Goal: Task Accomplishment & Management: Use online tool/utility

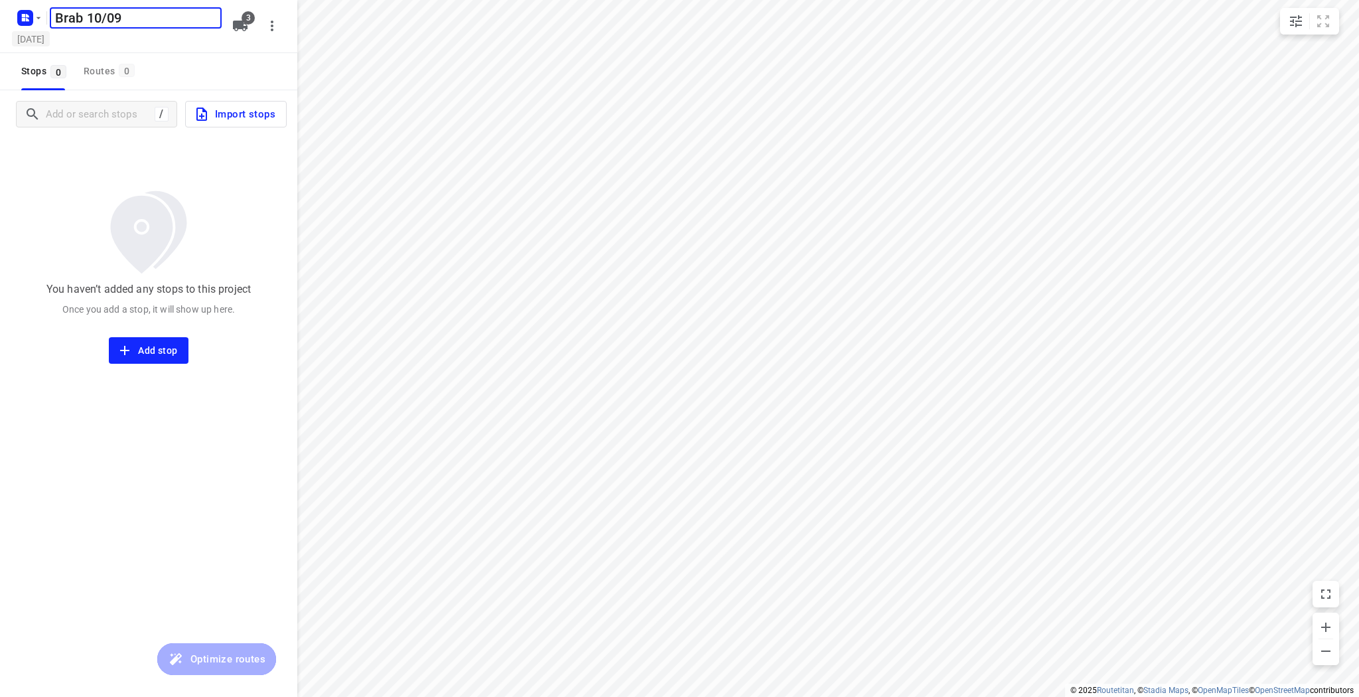
type input "Brab 10/09"
click at [50, 37] on h5 "Thursday, Sep 04" at bounding box center [31, 38] width 38 height 15
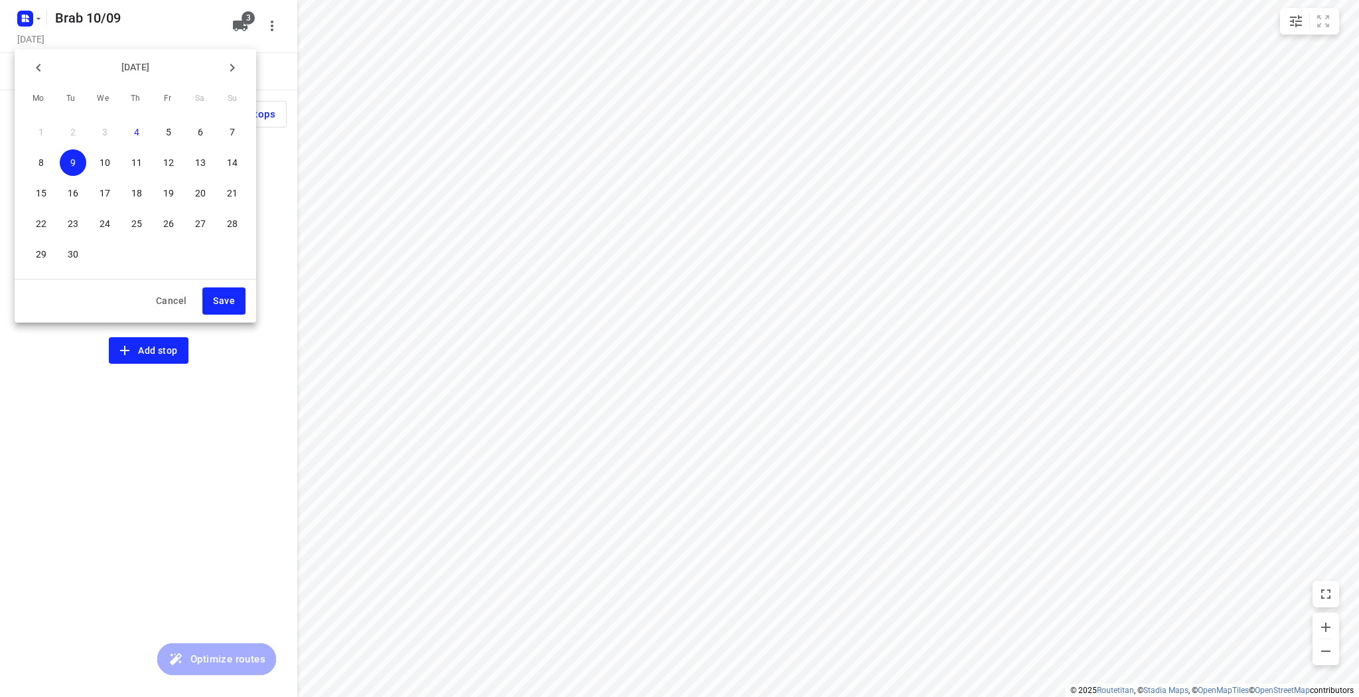
click at [104, 165] on p "10" at bounding box center [105, 162] width 11 height 13
click at [228, 297] on span "Save" at bounding box center [224, 301] width 22 height 17
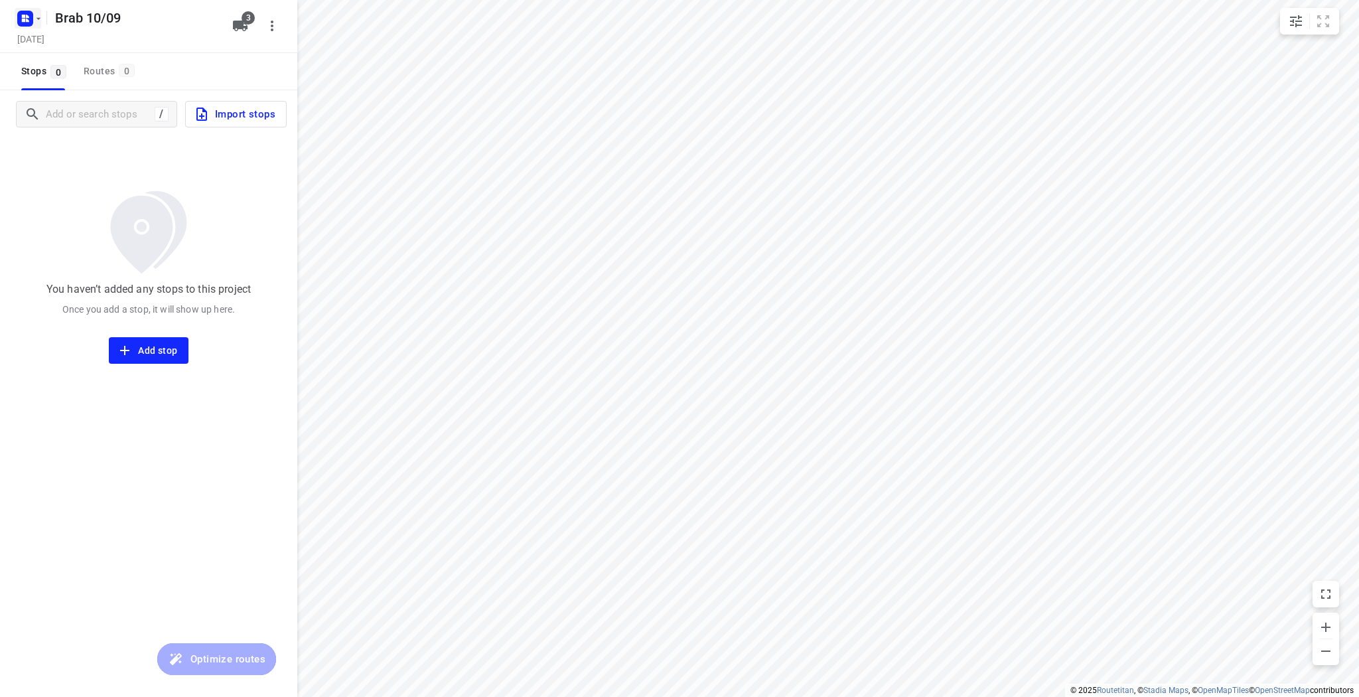
click at [42, 19] on icon "button" at bounding box center [38, 18] width 11 height 11
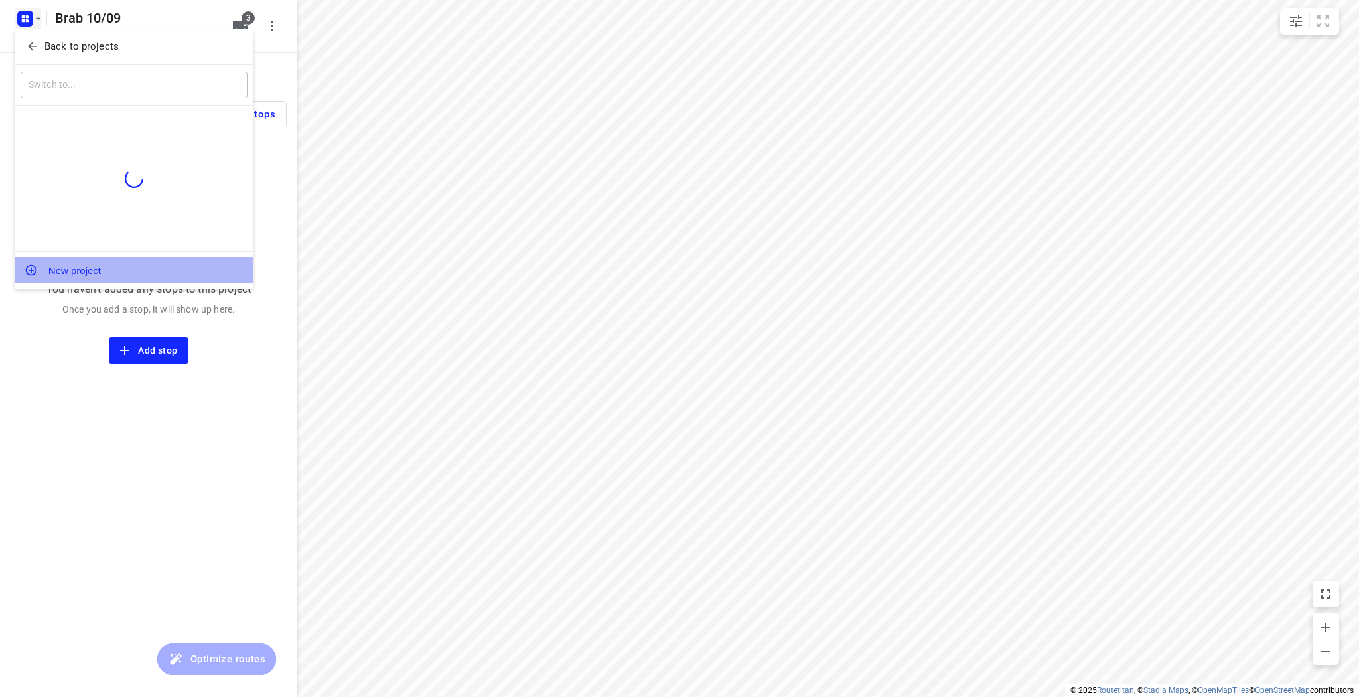
click at [71, 271] on button "New project" at bounding box center [134, 270] width 239 height 27
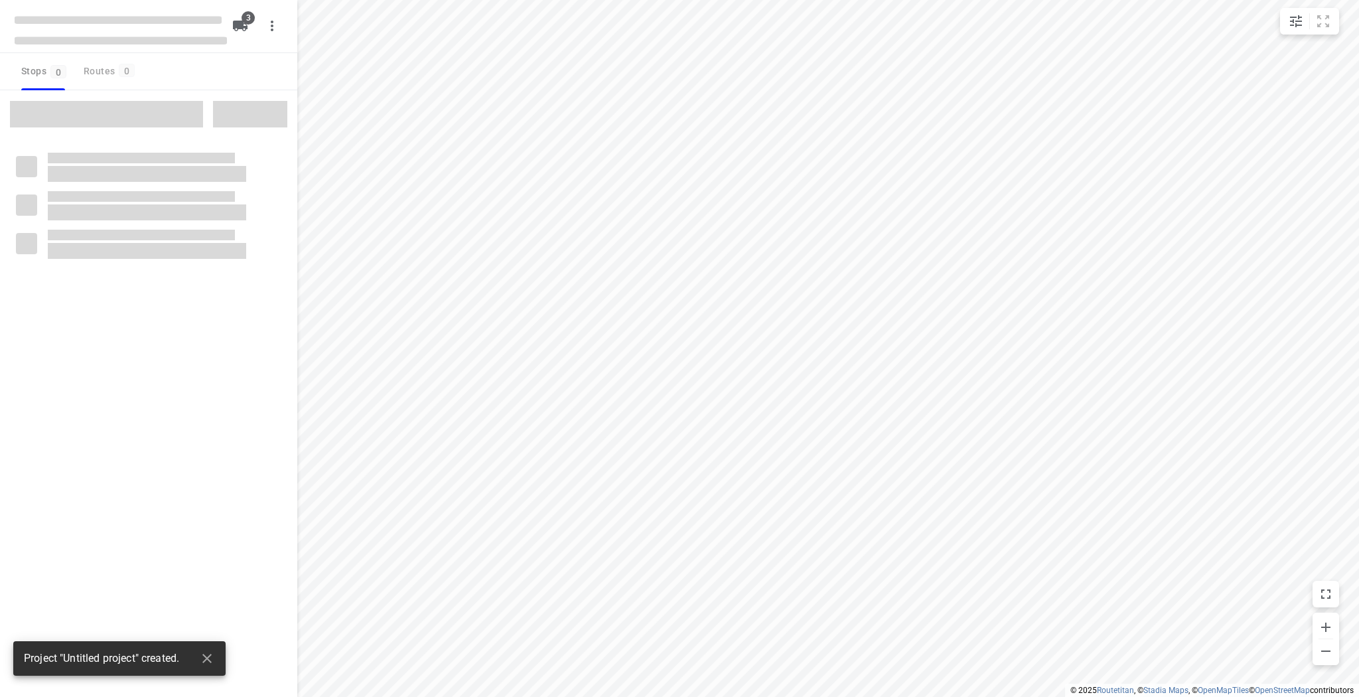
type input "distance"
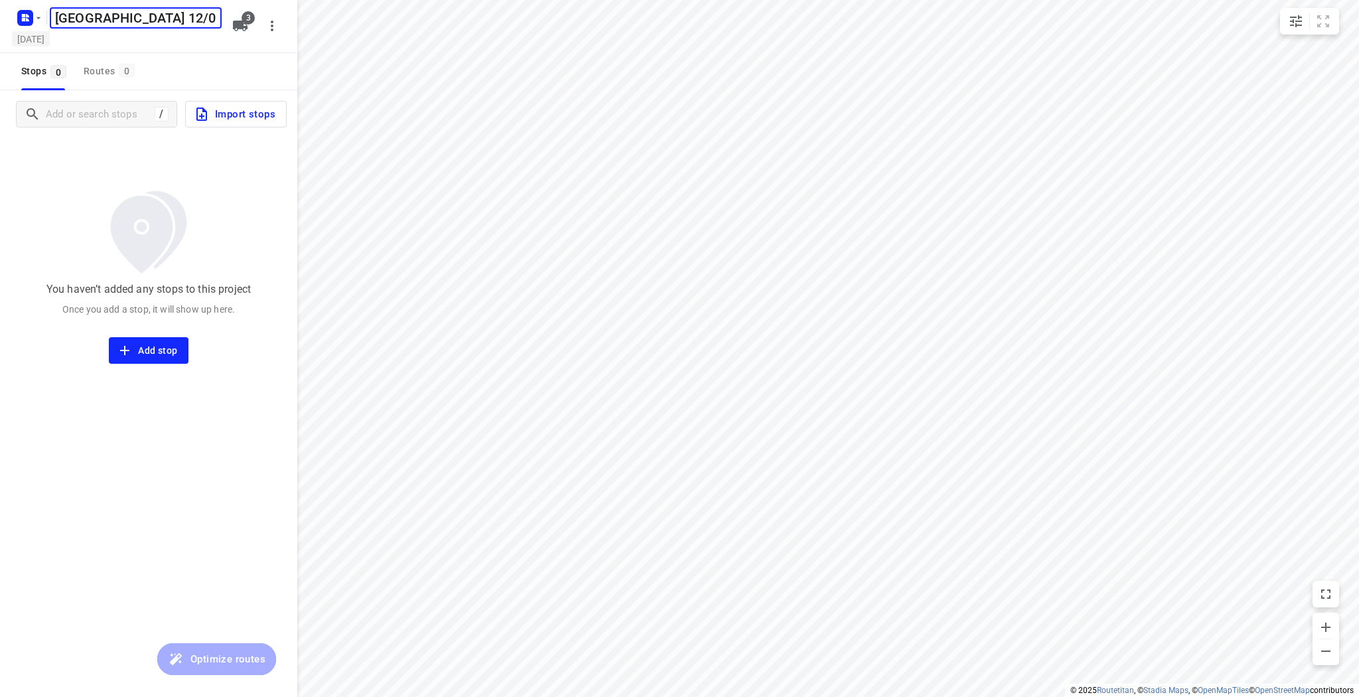
type input "[GEOGRAPHIC_DATA] 12/09"
click at [50, 37] on h5 "Thursday, Sep 04" at bounding box center [31, 38] width 38 height 15
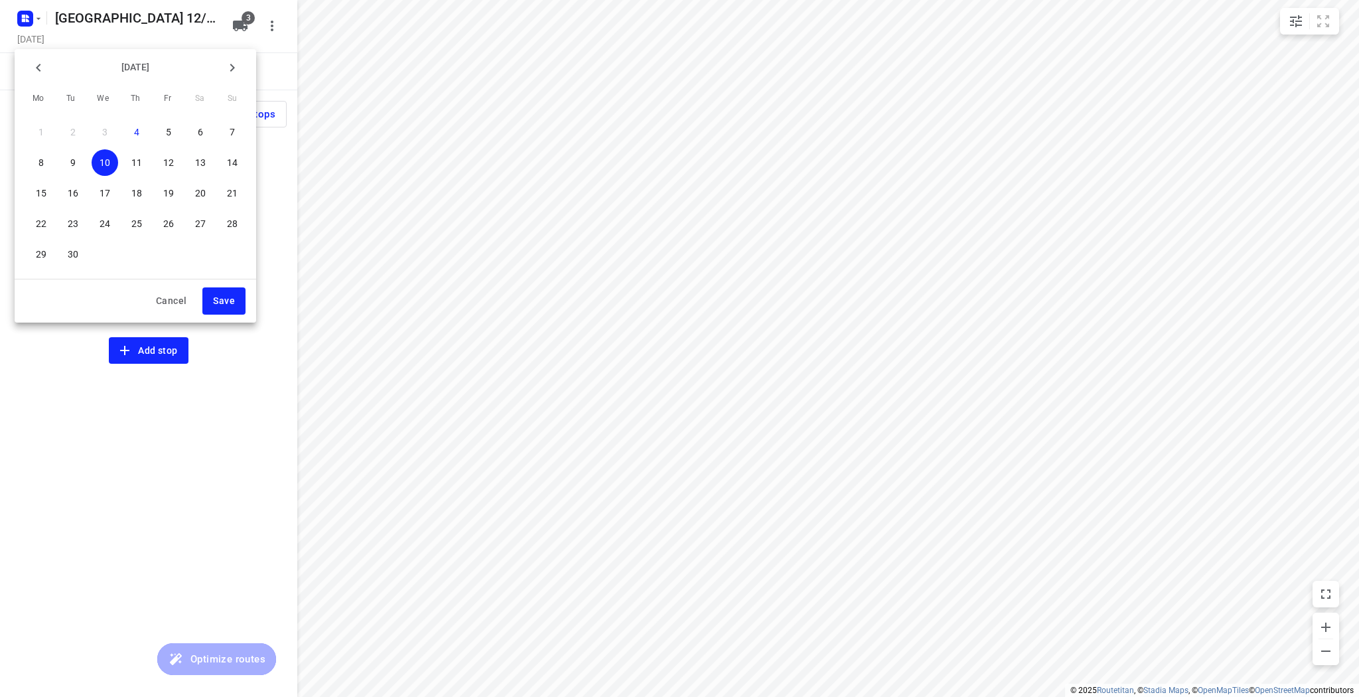
click at [174, 163] on span "12" at bounding box center [168, 162] width 27 height 13
click at [226, 301] on span "Save" at bounding box center [224, 301] width 22 height 17
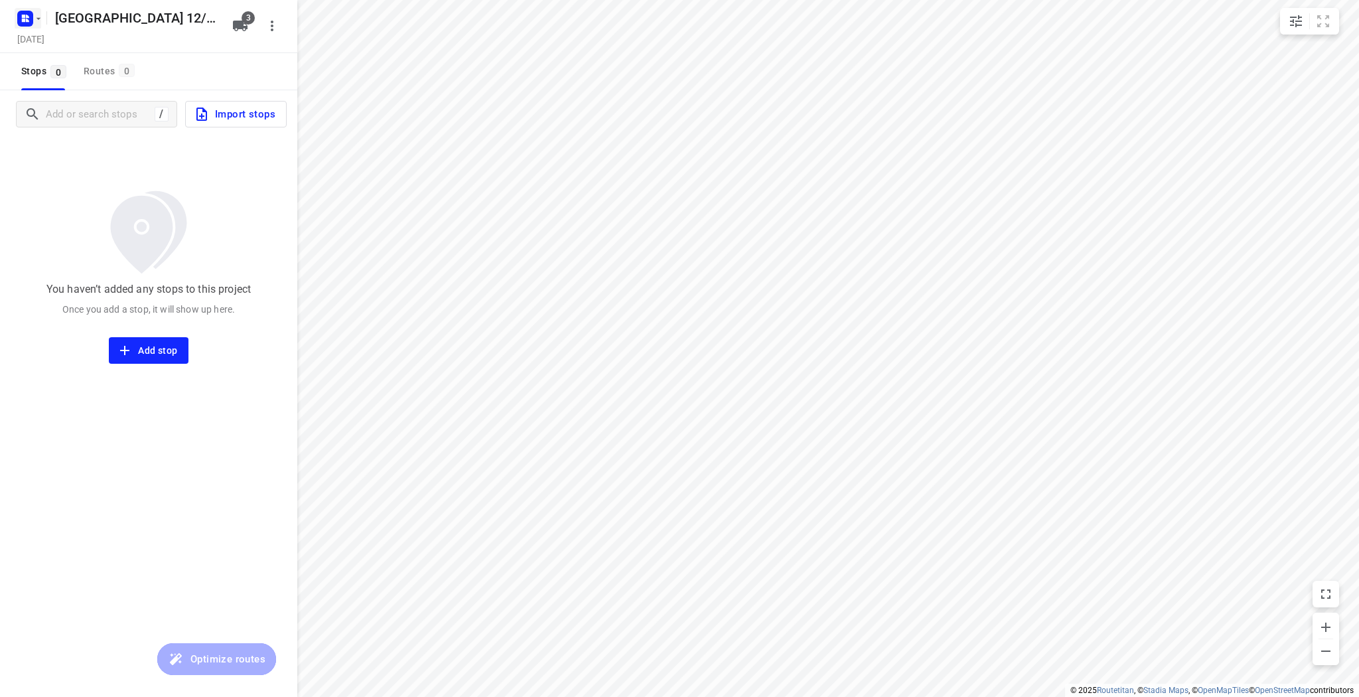
click at [37, 18] on icon "button" at bounding box center [38, 18] width 5 height 2
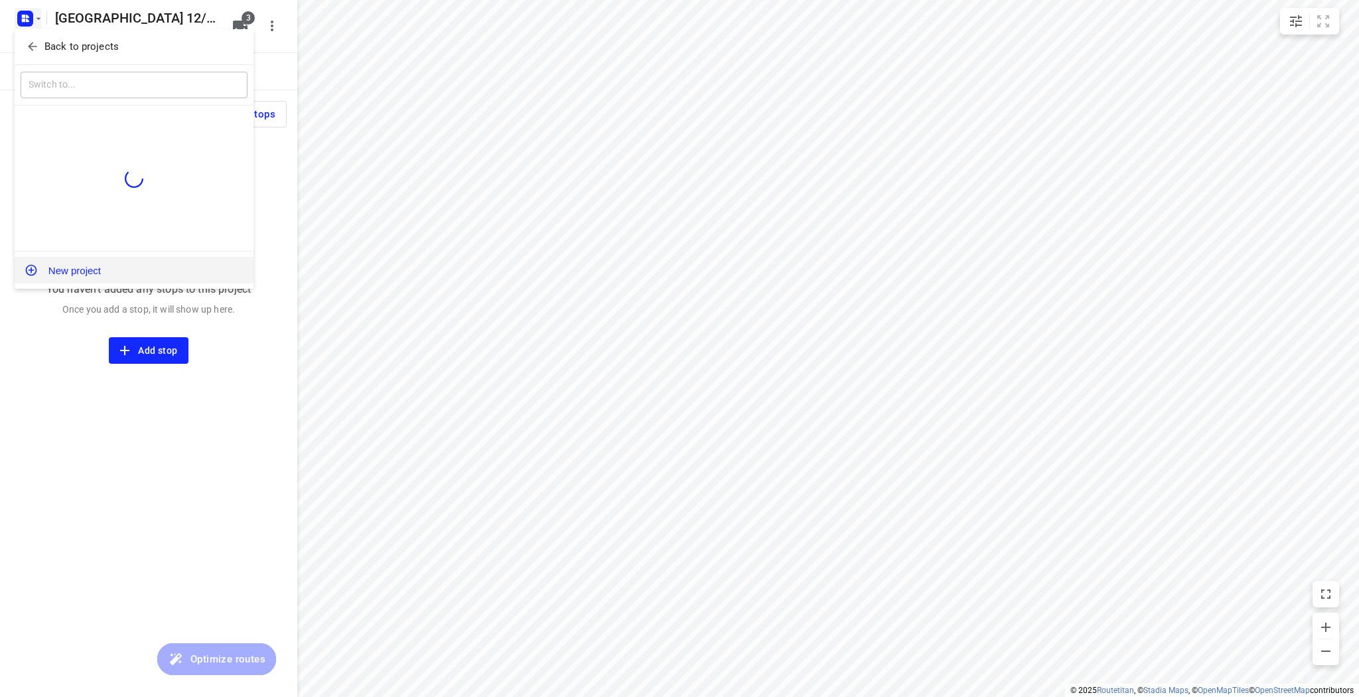
click at [94, 268] on button "New project" at bounding box center [134, 270] width 239 height 27
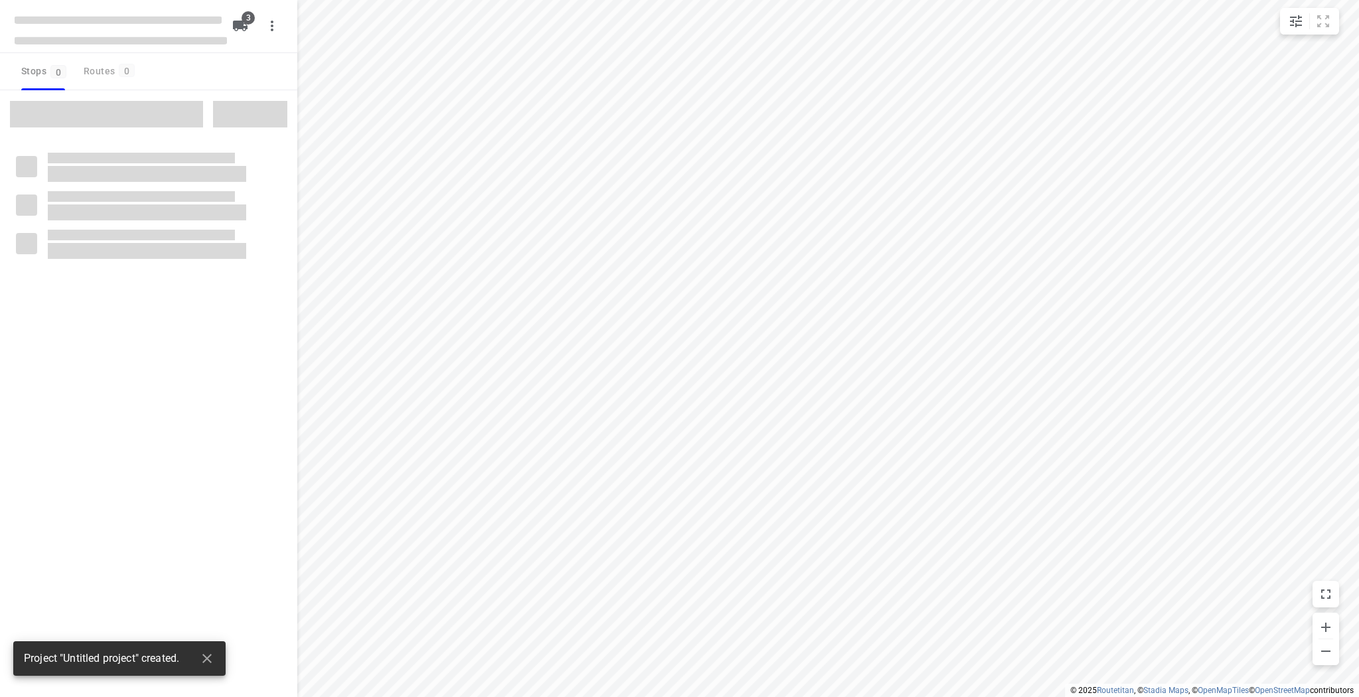
type input "distance"
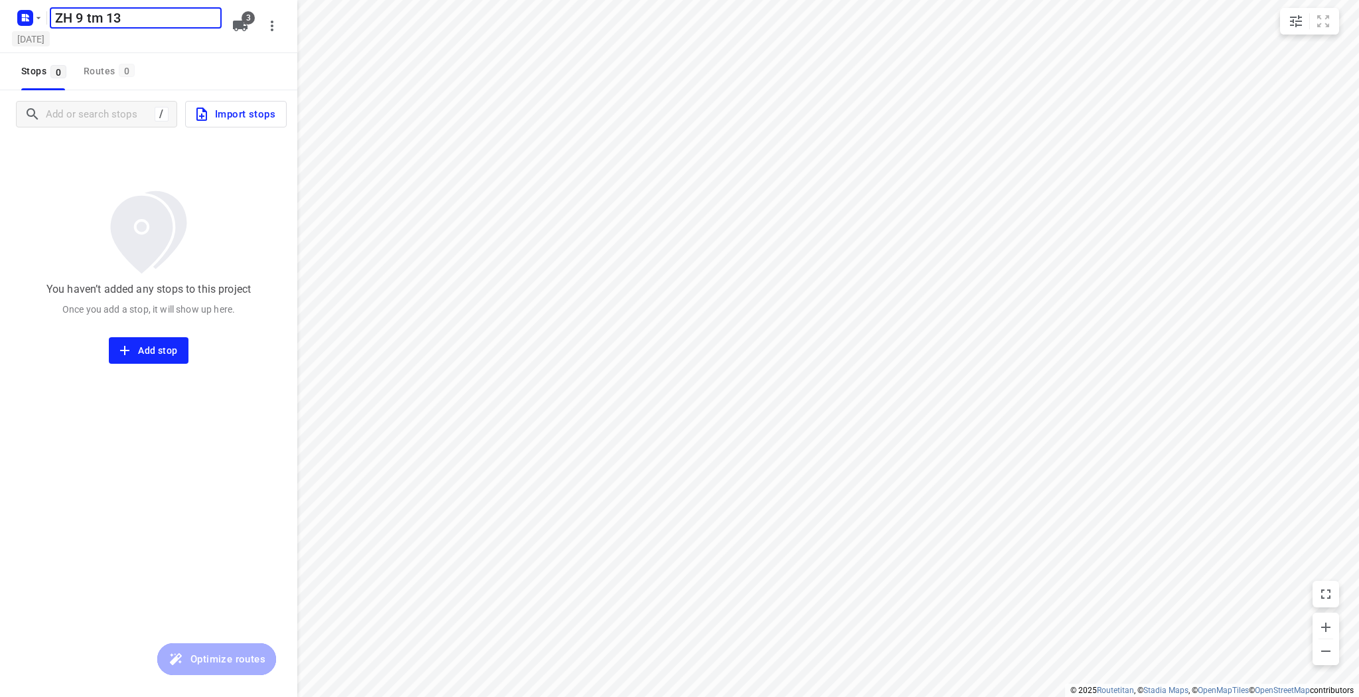
type input "ZH 9 tm 13"
click at [50, 42] on h5 "Thursday, Sep 04" at bounding box center [31, 38] width 38 height 15
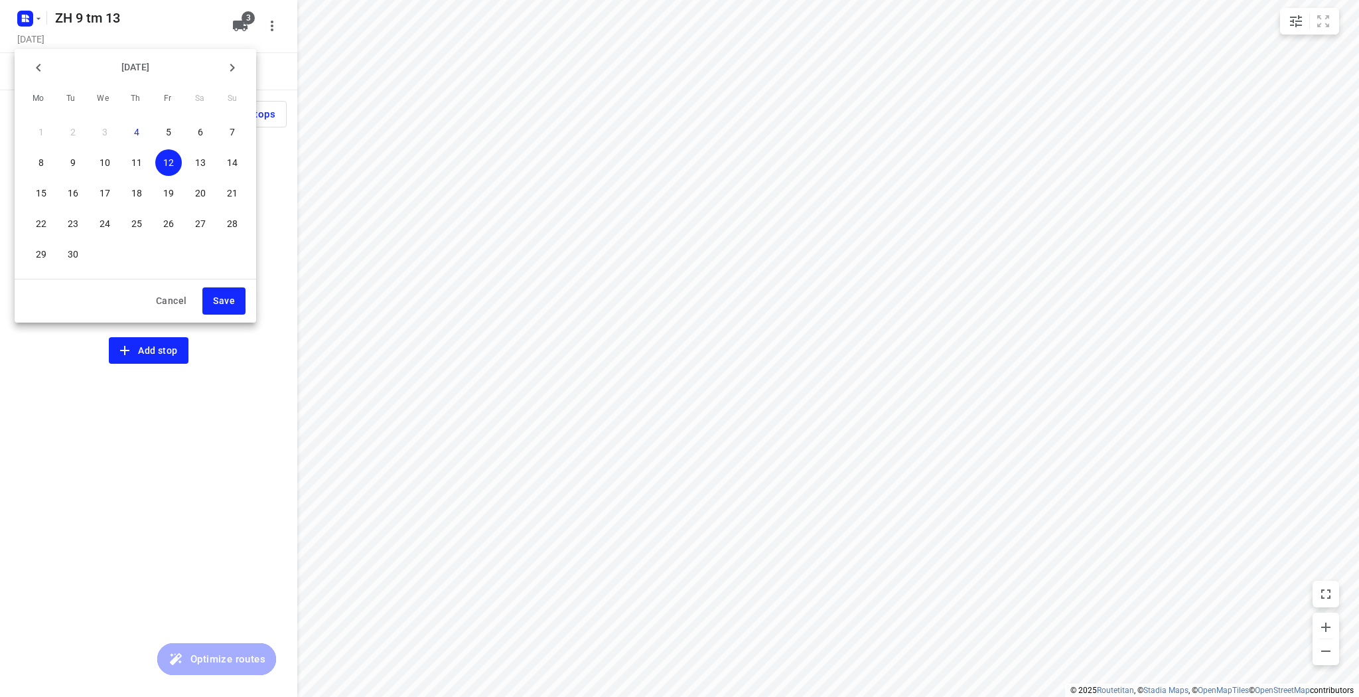
click at [195, 162] on p "13" at bounding box center [200, 162] width 11 height 13
click at [216, 303] on span "Save" at bounding box center [224, 301] width 22 height 17
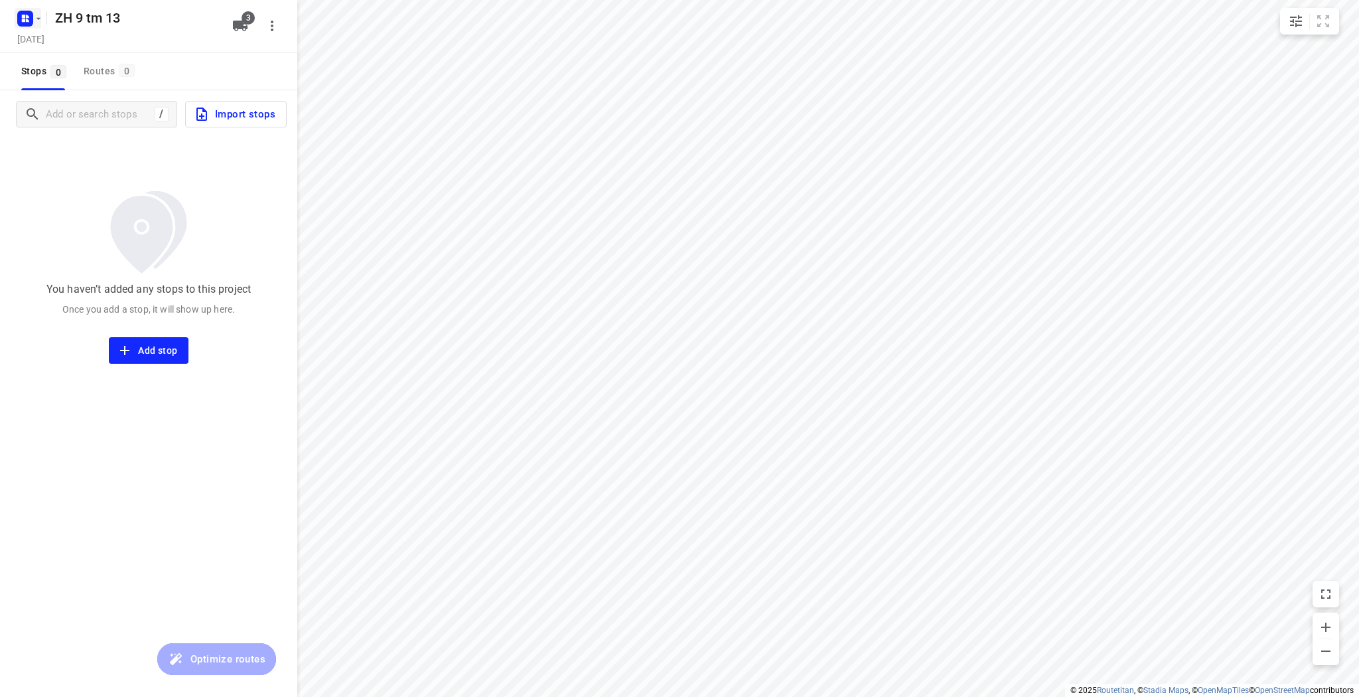
click at [32, 20] on rect "button" at bounding box center [25, 19] width 16 height 16
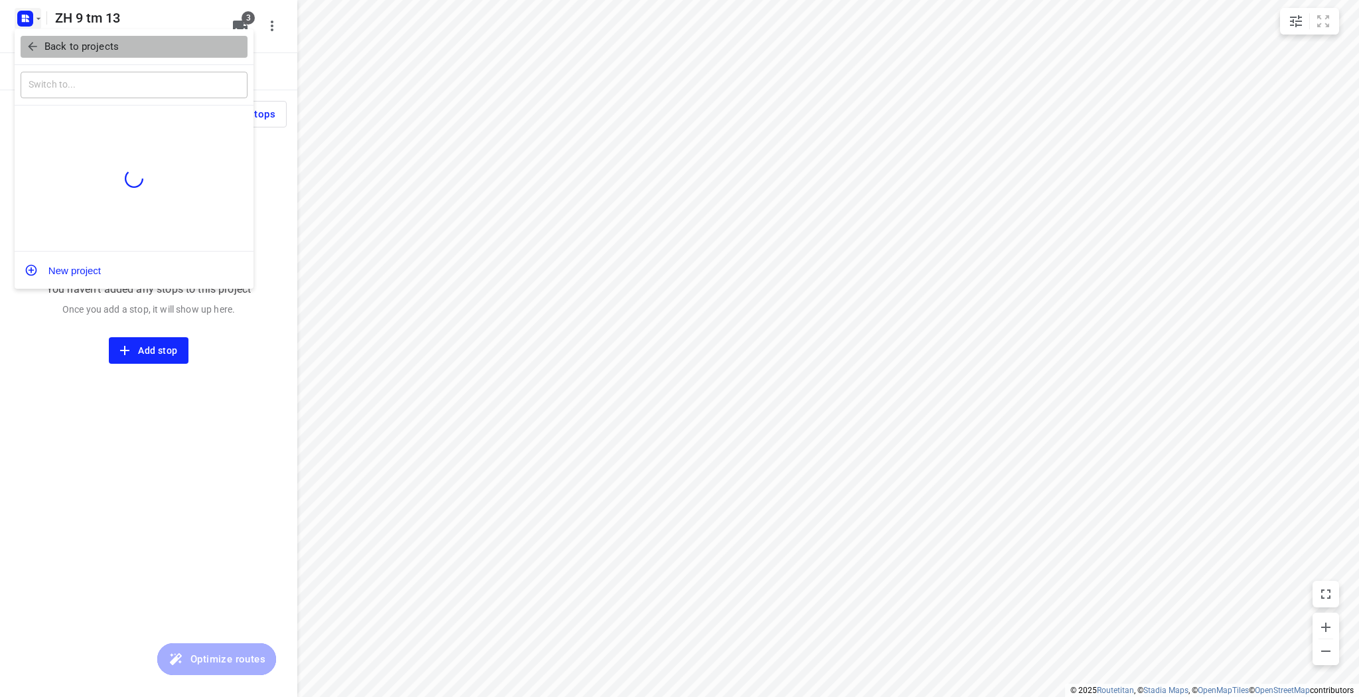
click at [56, 51] on p "Back to projects" at bounding box center [81, 46] width 74 height 15
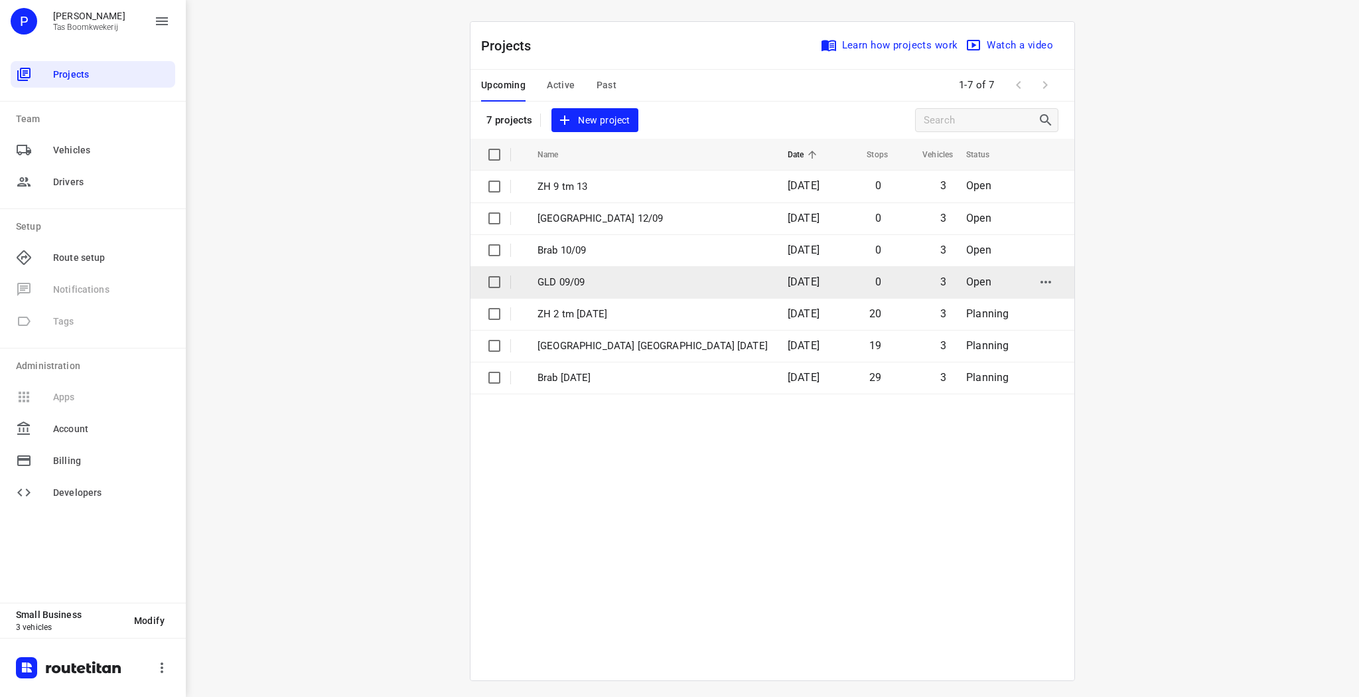
click at [564, 292] on td "GLD 09/09" at bounding box center [650, 282] width 253 height 32
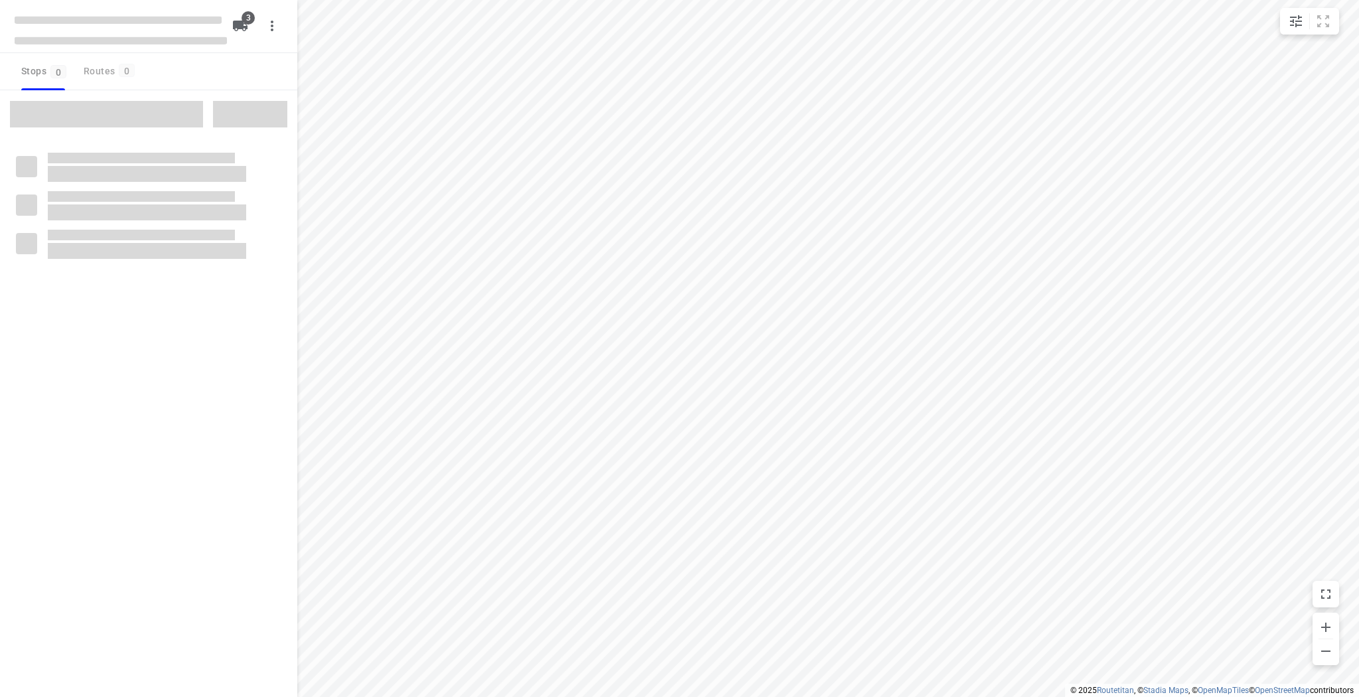
type input "distance"
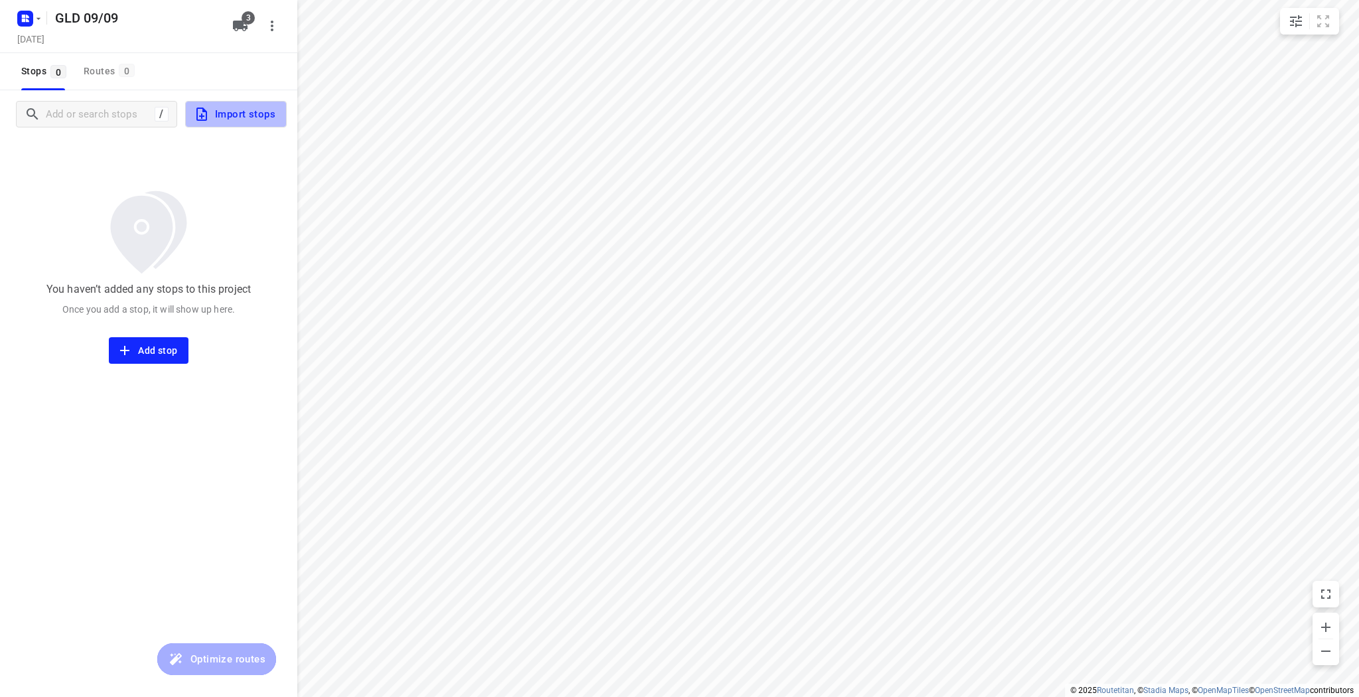
click at [231, 119] on span "Import stops" at bounding box center [235, 114] width 82 height 17
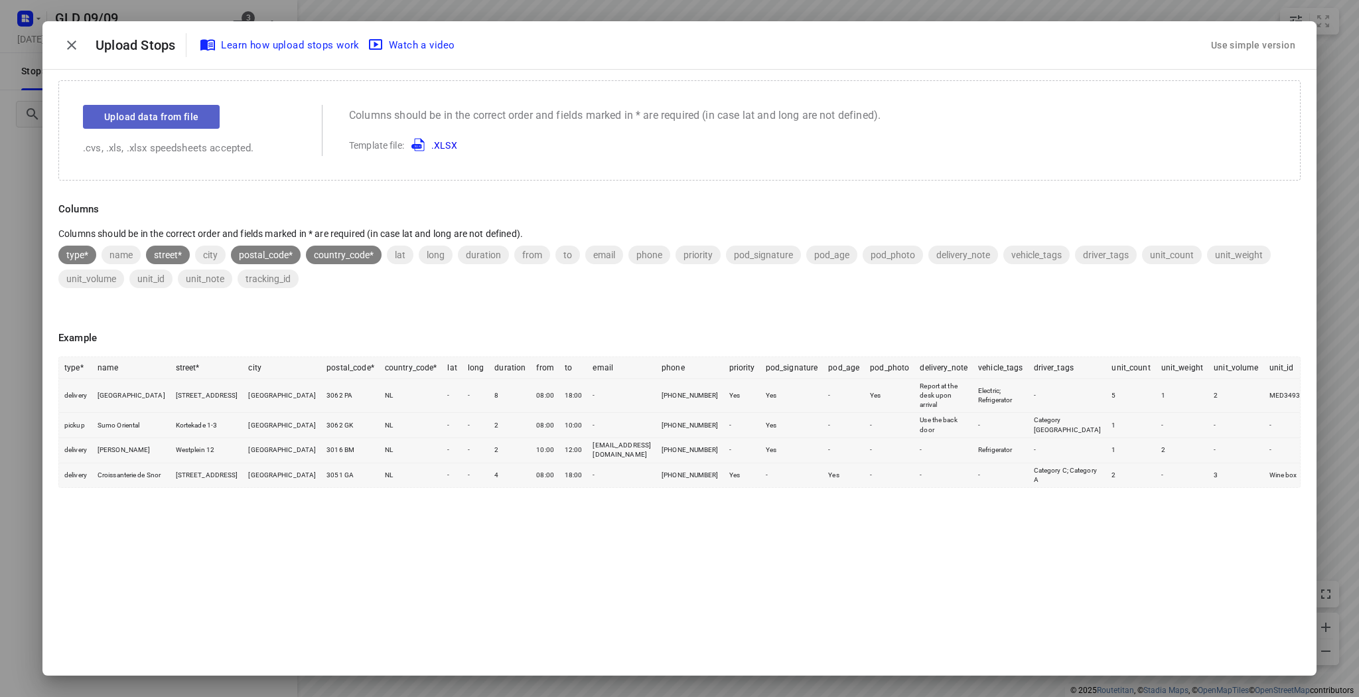
click at [161, 119] on span "Upload data from file" at bounding box center [151, 117] width 94 height 17
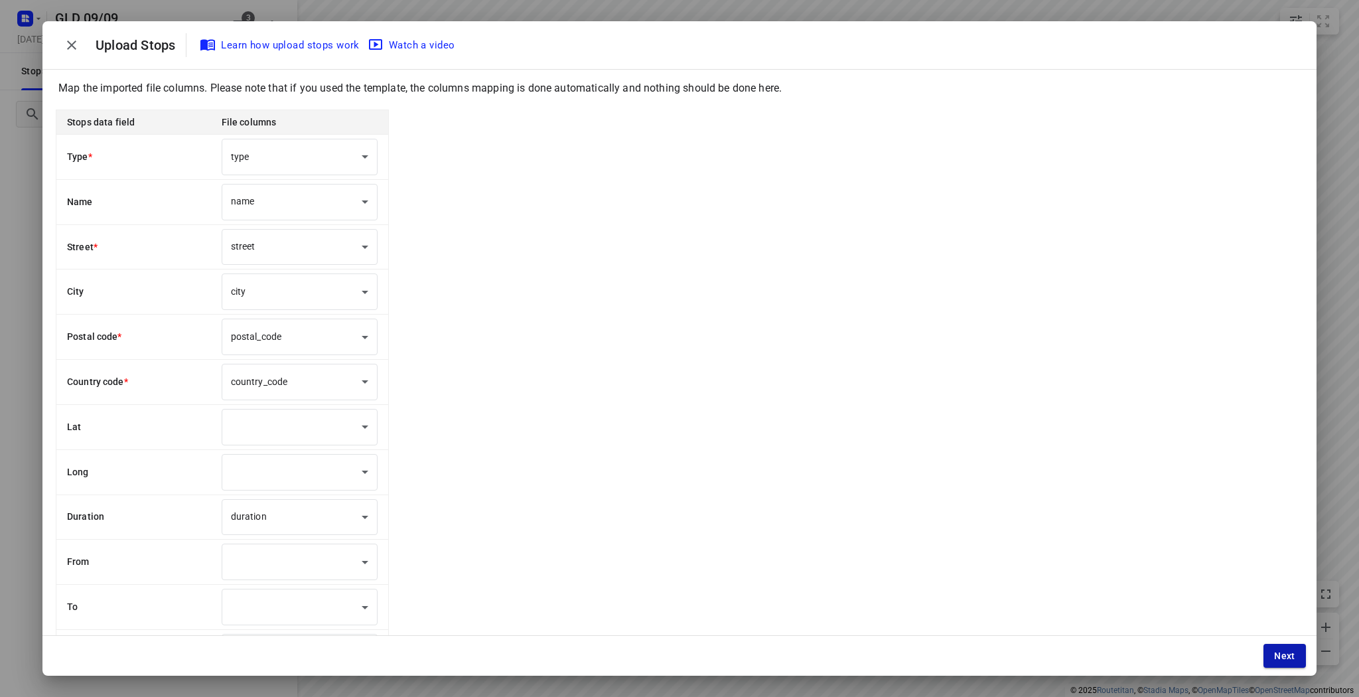
click at [1281, 661] on button "Next" at bounding box center [1284, 656] width 42 height 24
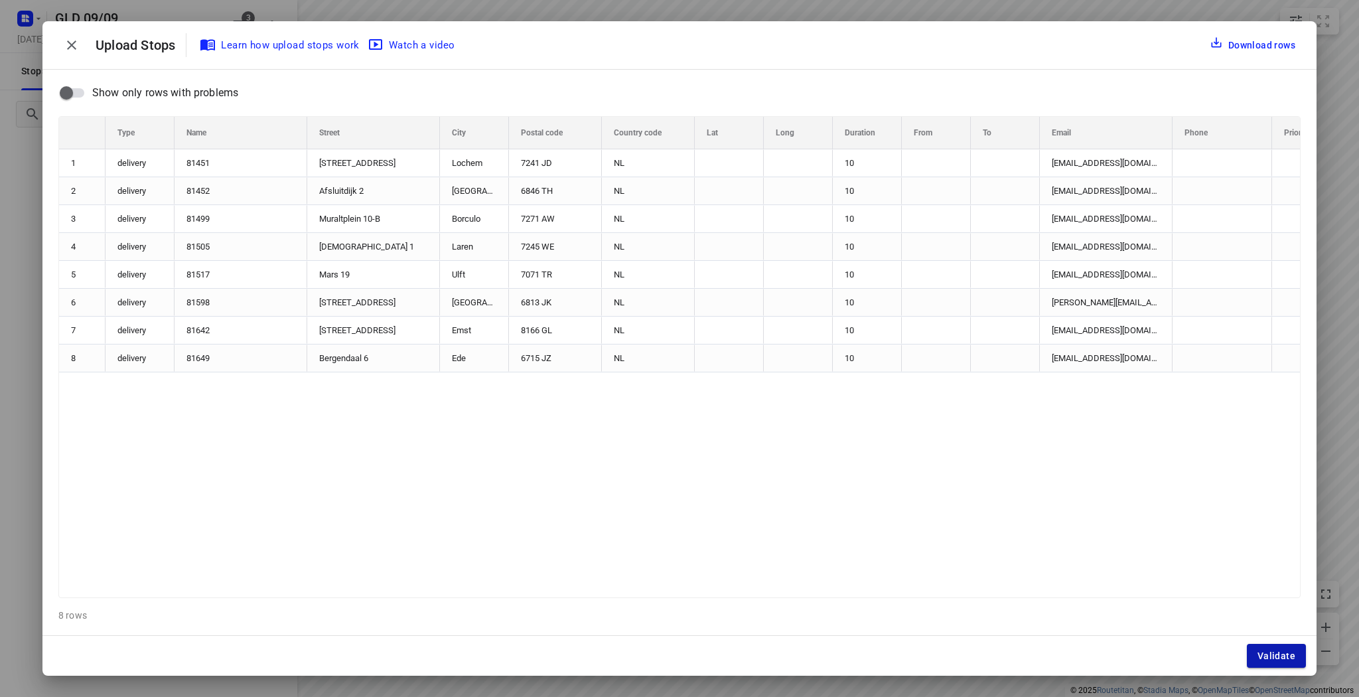
click at [1287, 645] on button "Validate" at bounding box center [1276, 656] width 59 height 24
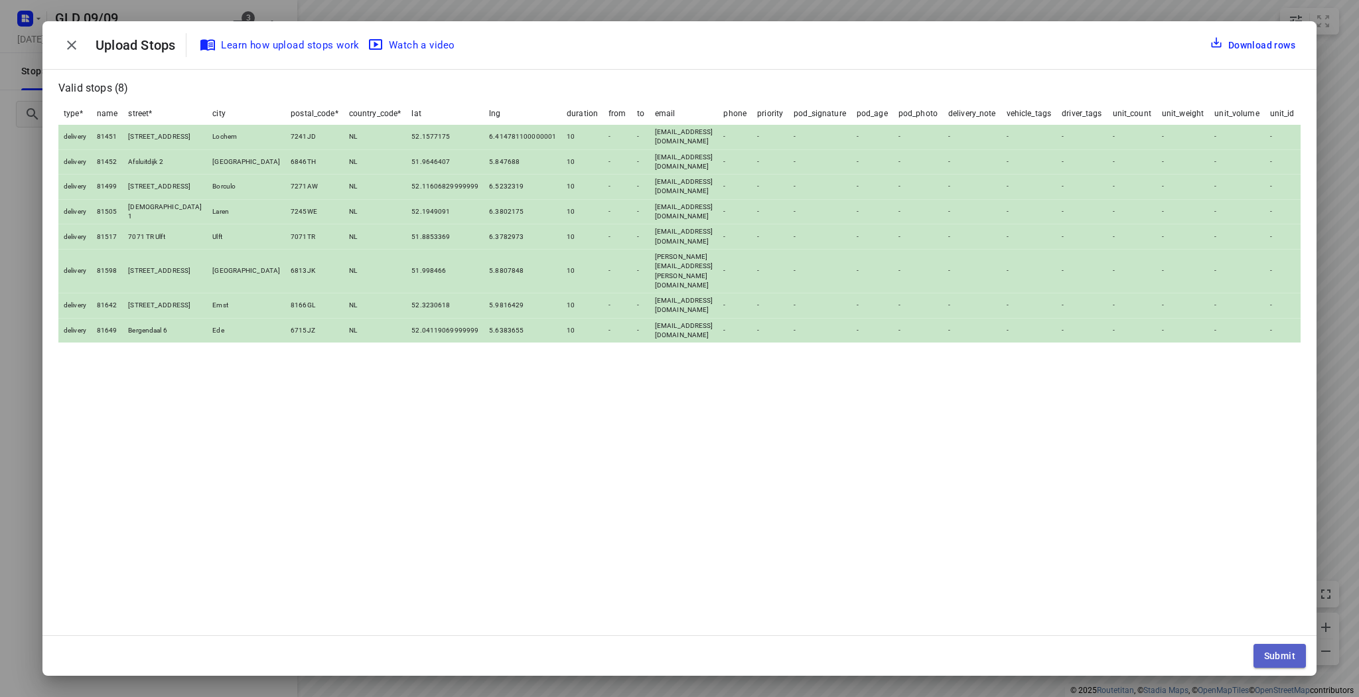
click at [1293, 656] on span "Submit" at bounding box center [1279, 655] width 31 height 11
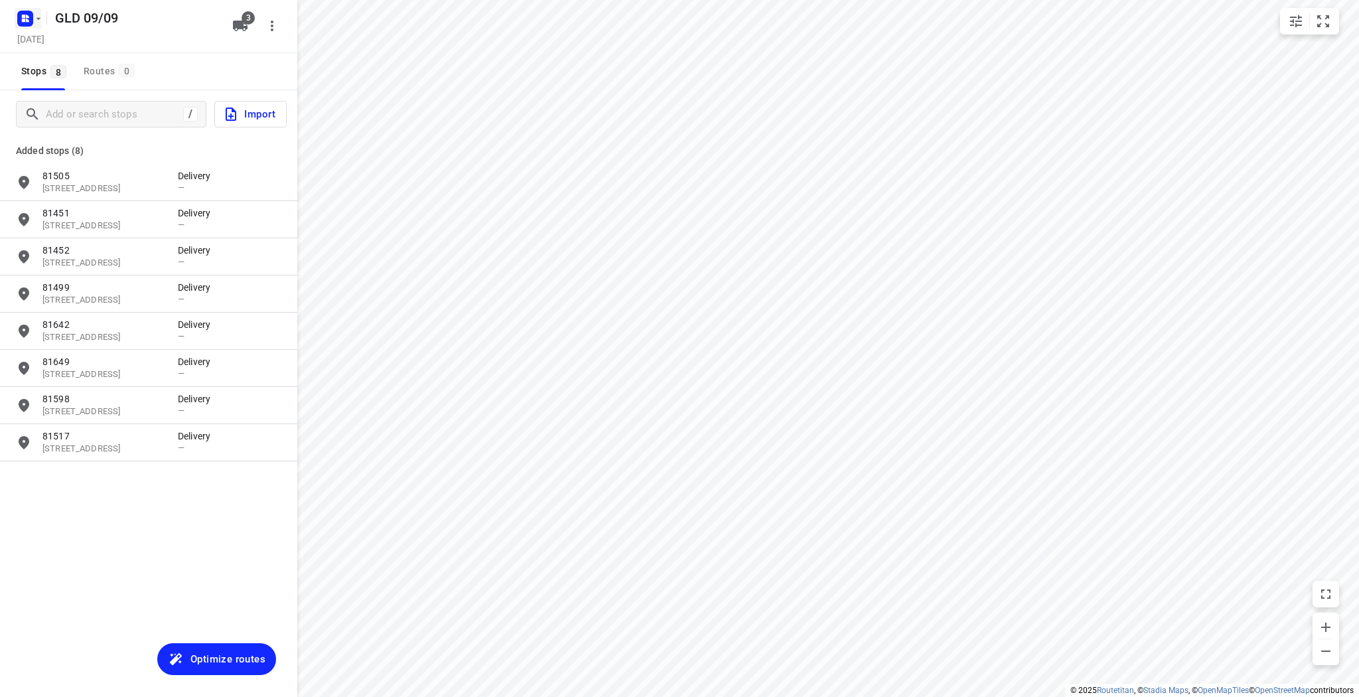
click at [38, 19] on icon "button" at bounding box center [38, 18] width 5 height 2
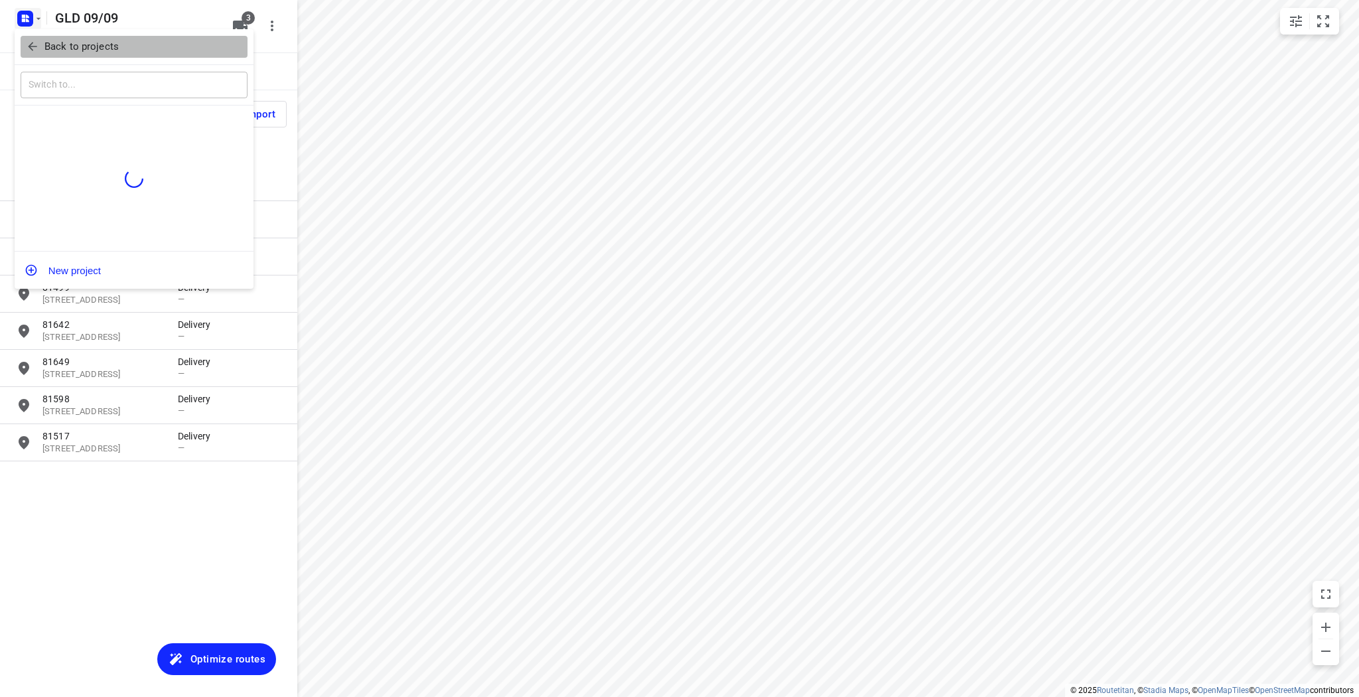
click at [43, 46] on span "Back to projects" at bounding box center [134, 46] width 216 height 15
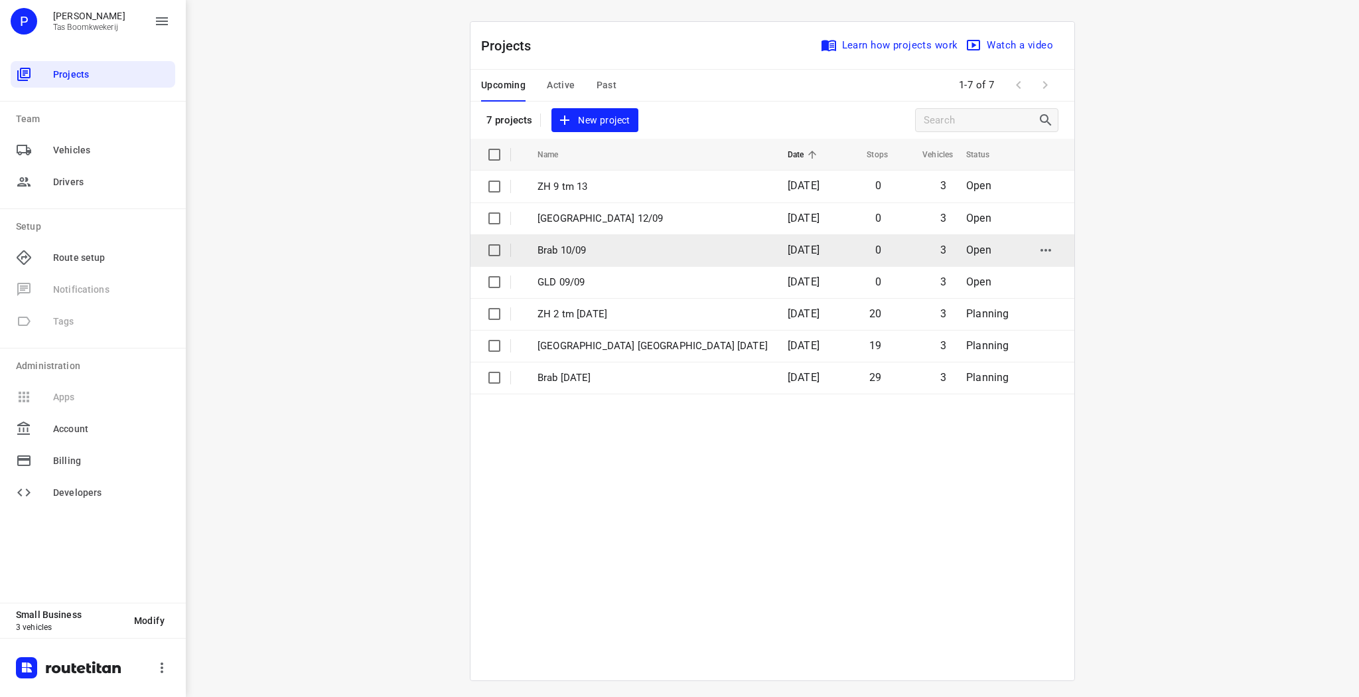
click at [568, 248] on p "Brab 10/09" at bounding box center [652, 250] width 230 height 15
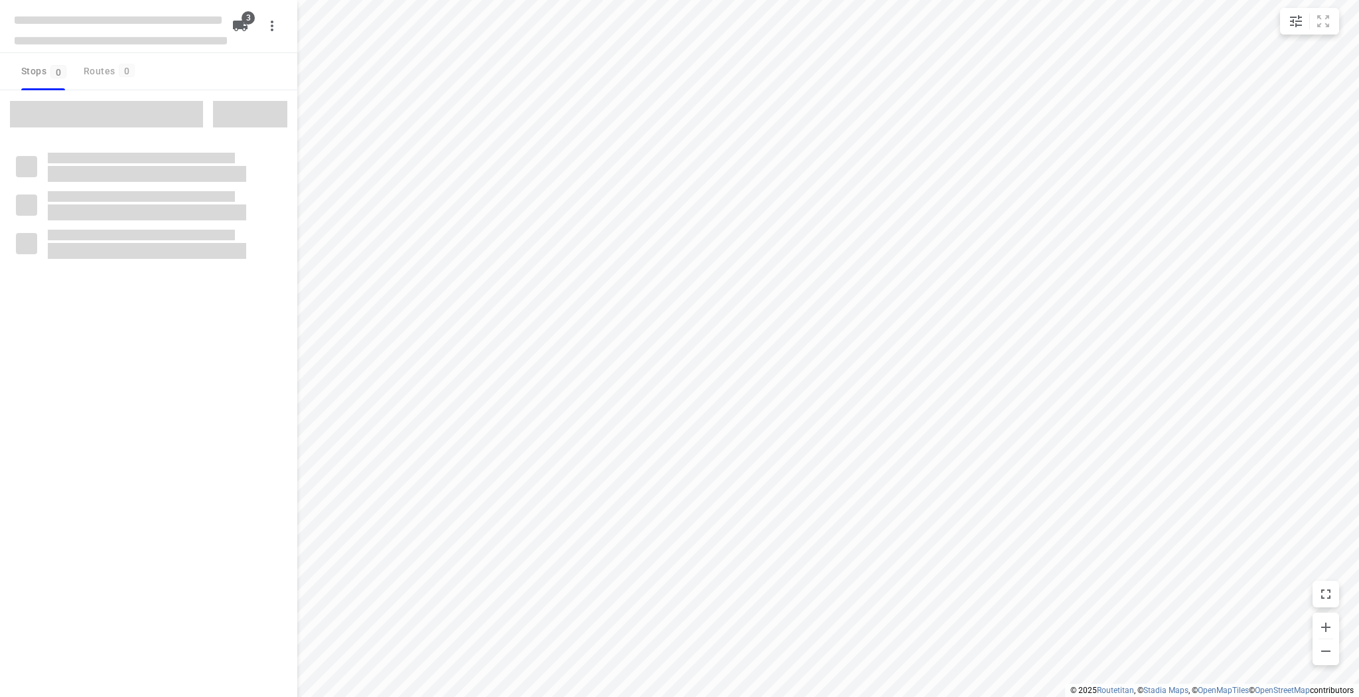
type input "distance"
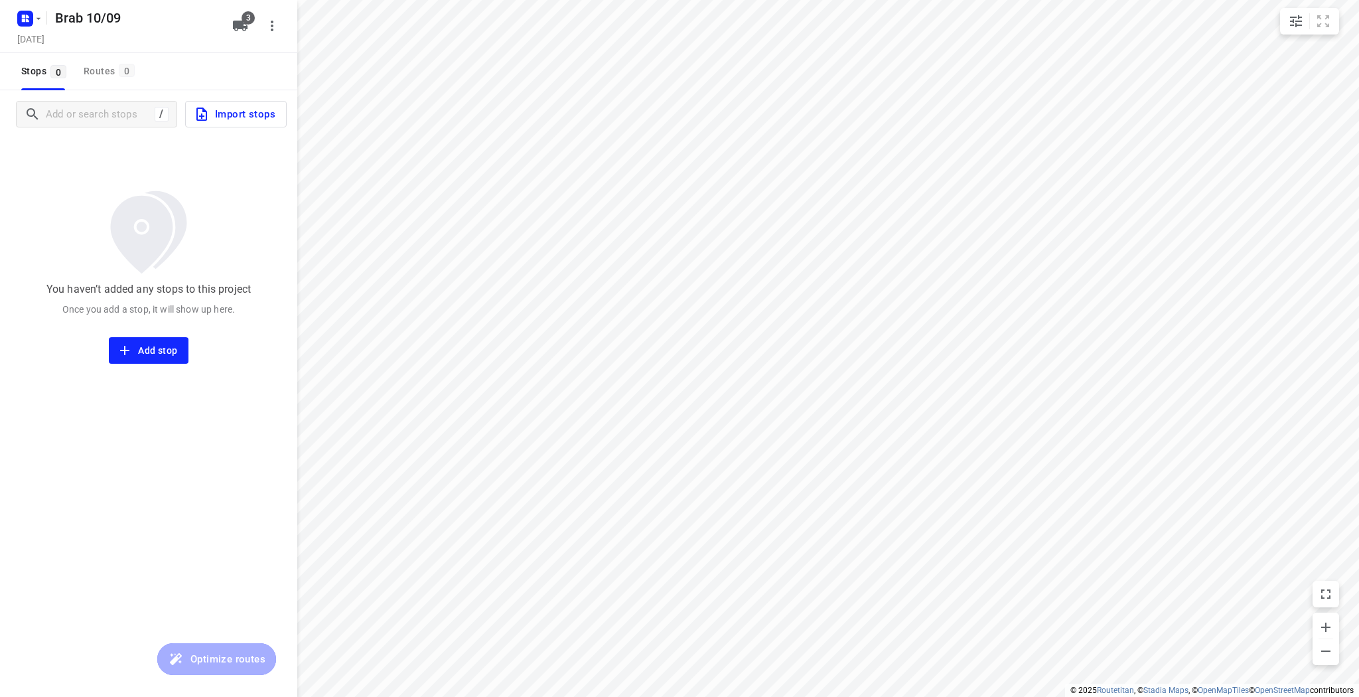
click at [238, 118] on span "Import stops" at bounding box center [235, 114] width 82 height 17
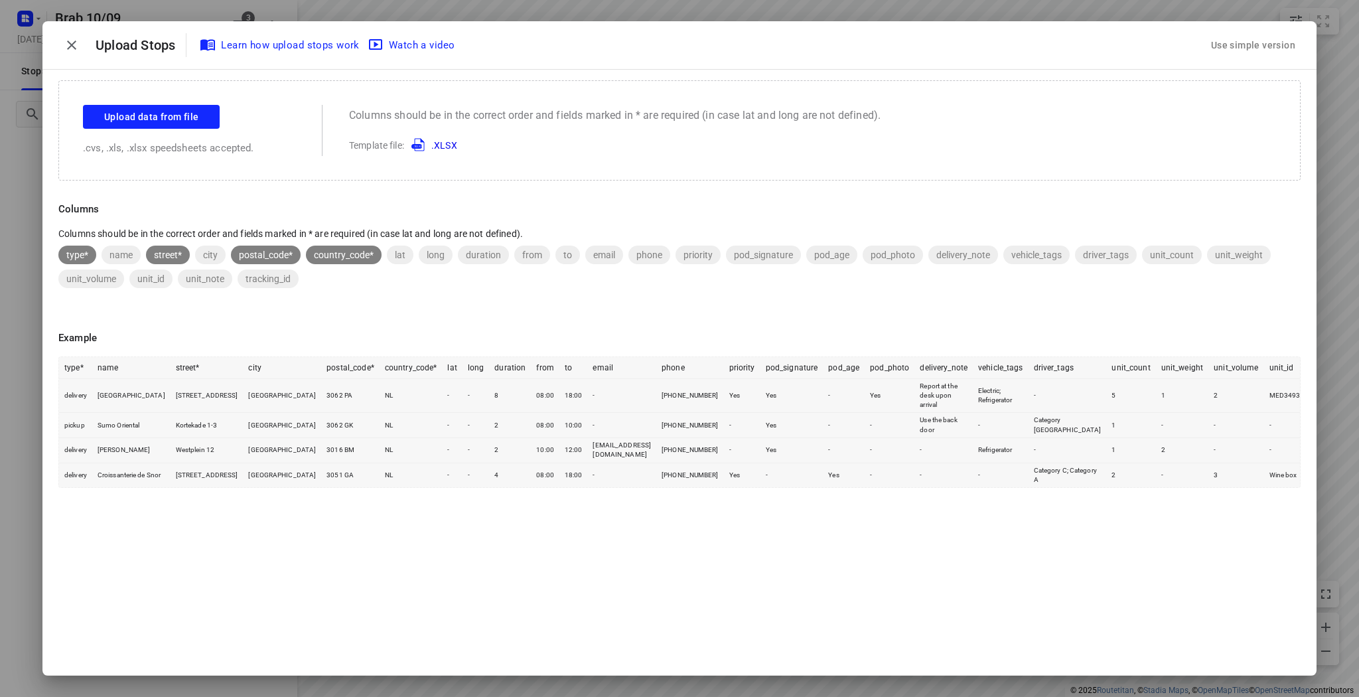
click at [173, 128] on div "Upload data from file .cvs, .xls, .xlsx speedsheets accepted." at bounding box center [189, 130] width 212 height 51
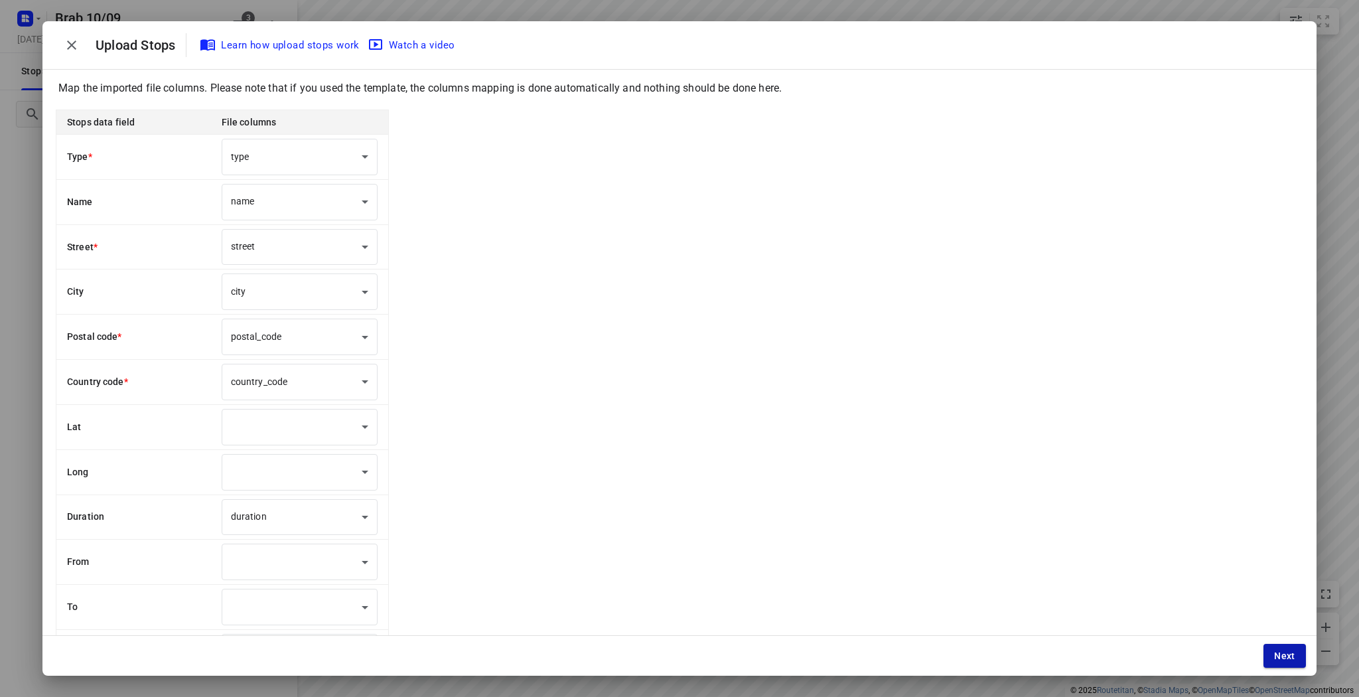
click at [1291, 656] on span "Next" at bounding box center [1284, 655] width 21 height 11
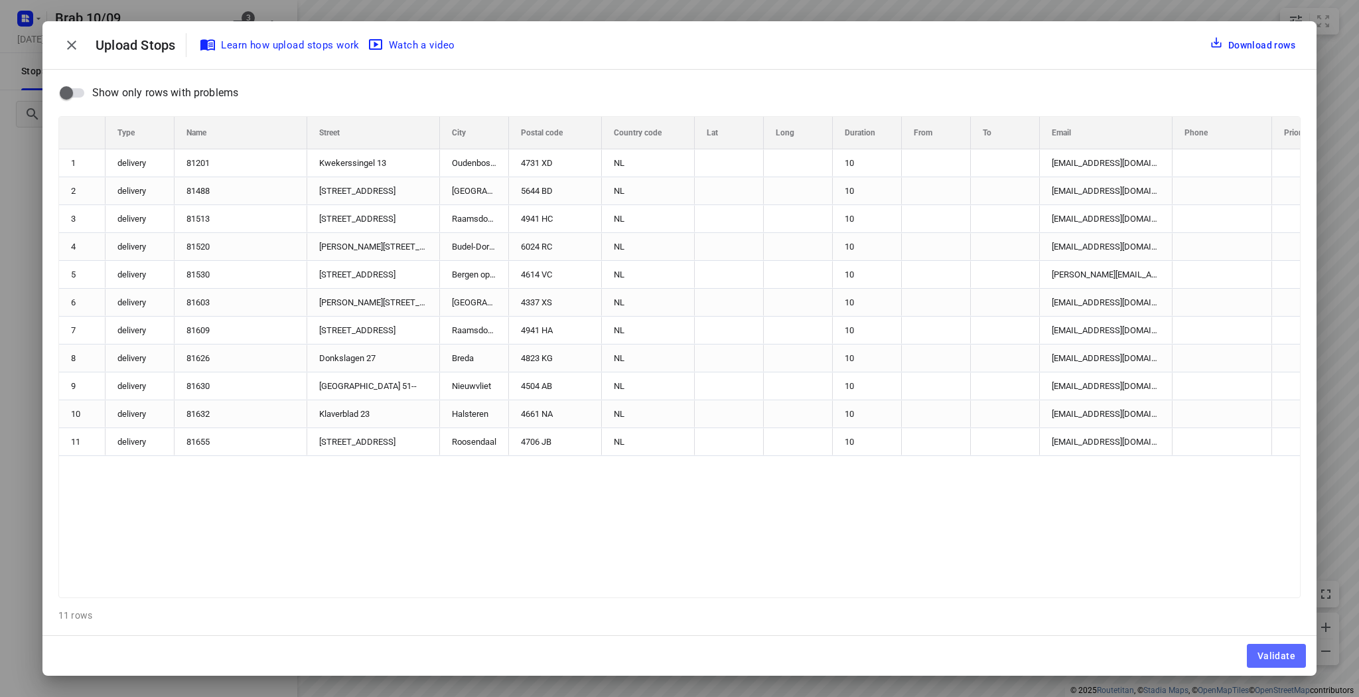
click at [1291, 656] on span "Validate" at bounding box center [1276, 655] width 38 height 11
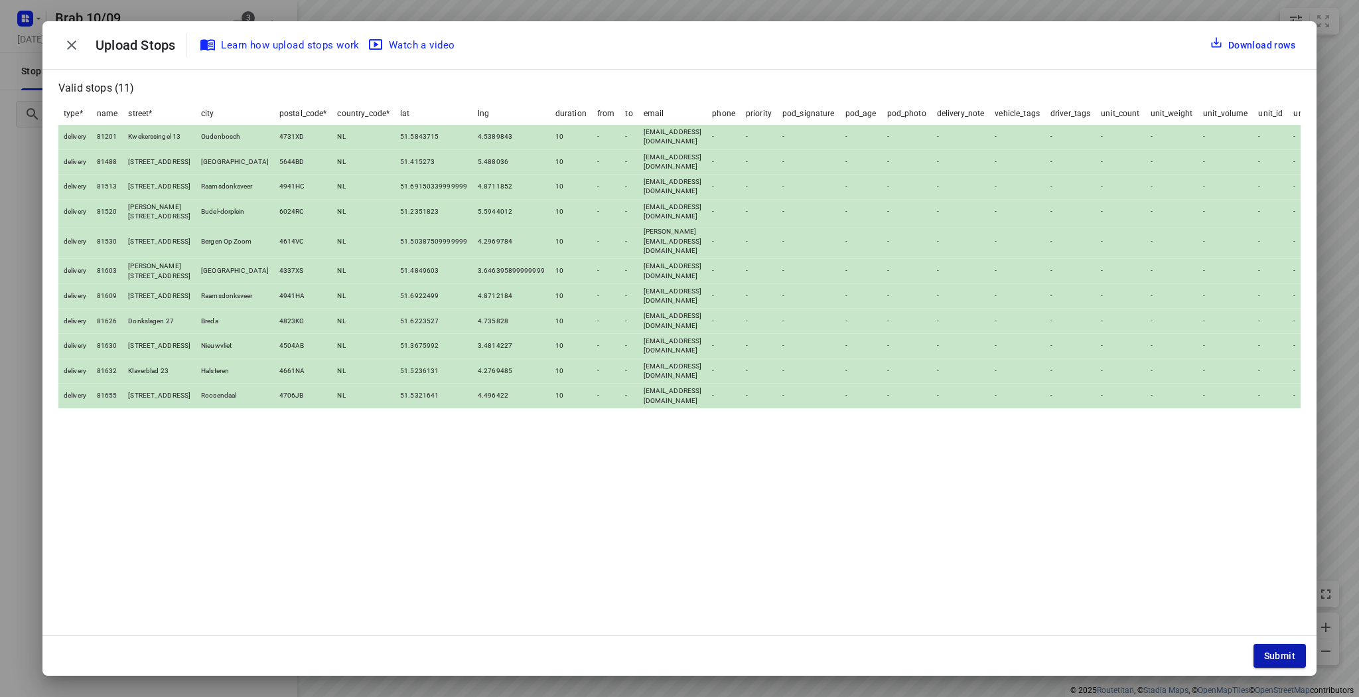
click at [1263, 650] on button "Submit" at bounding box center [1279, 656] width 52 height 24
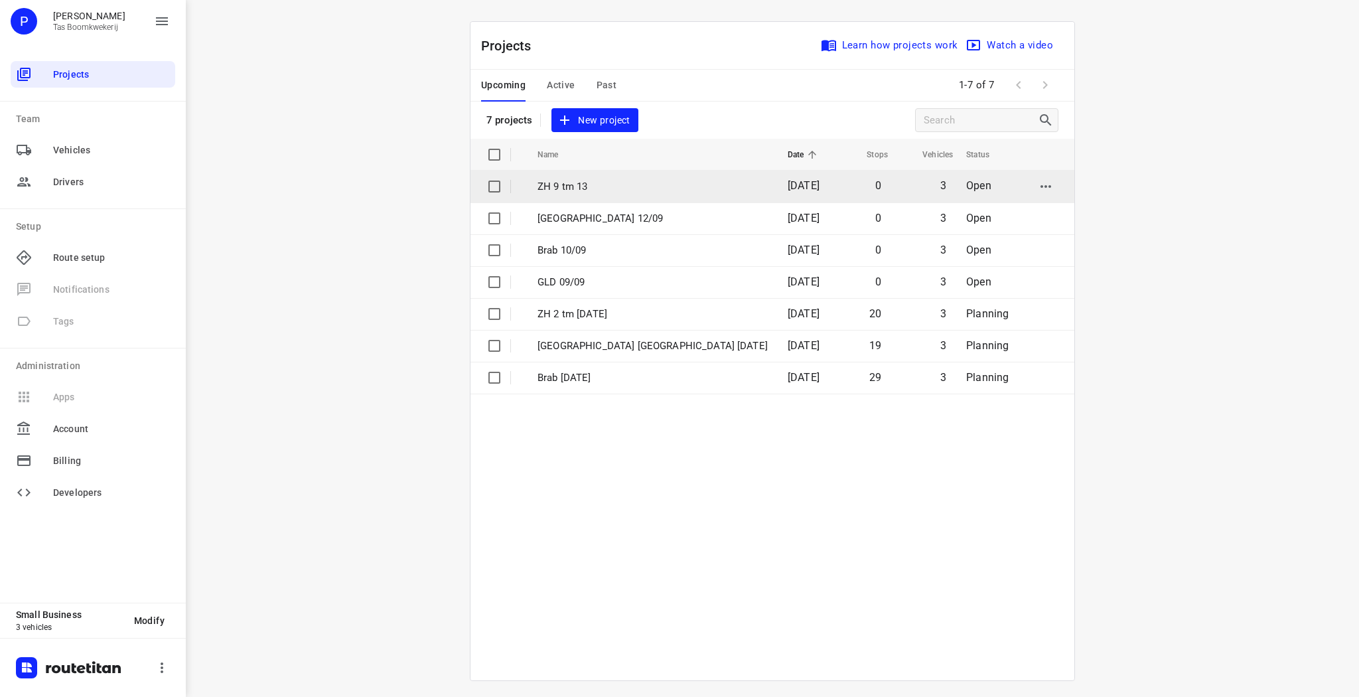
click at [554, 192] on p "ZH 9 tm 13" at bounding box center [652, 186] width 230 height 15
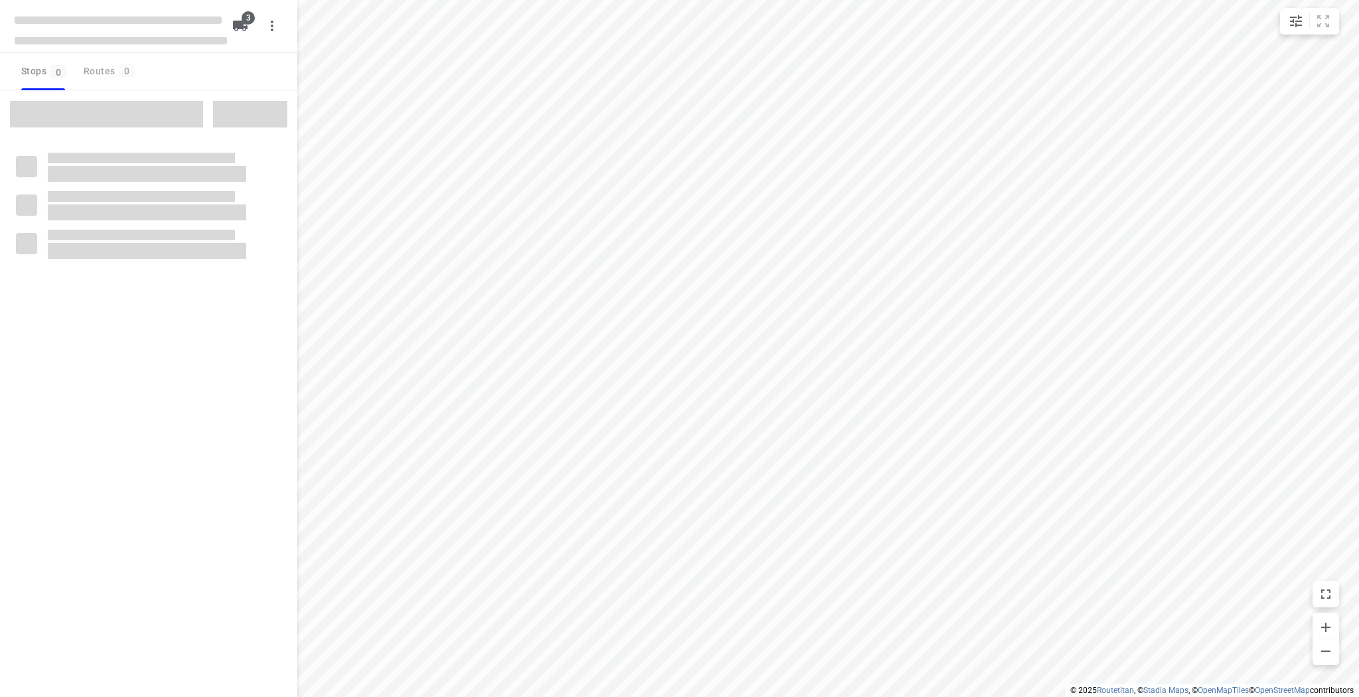
type input "distance"
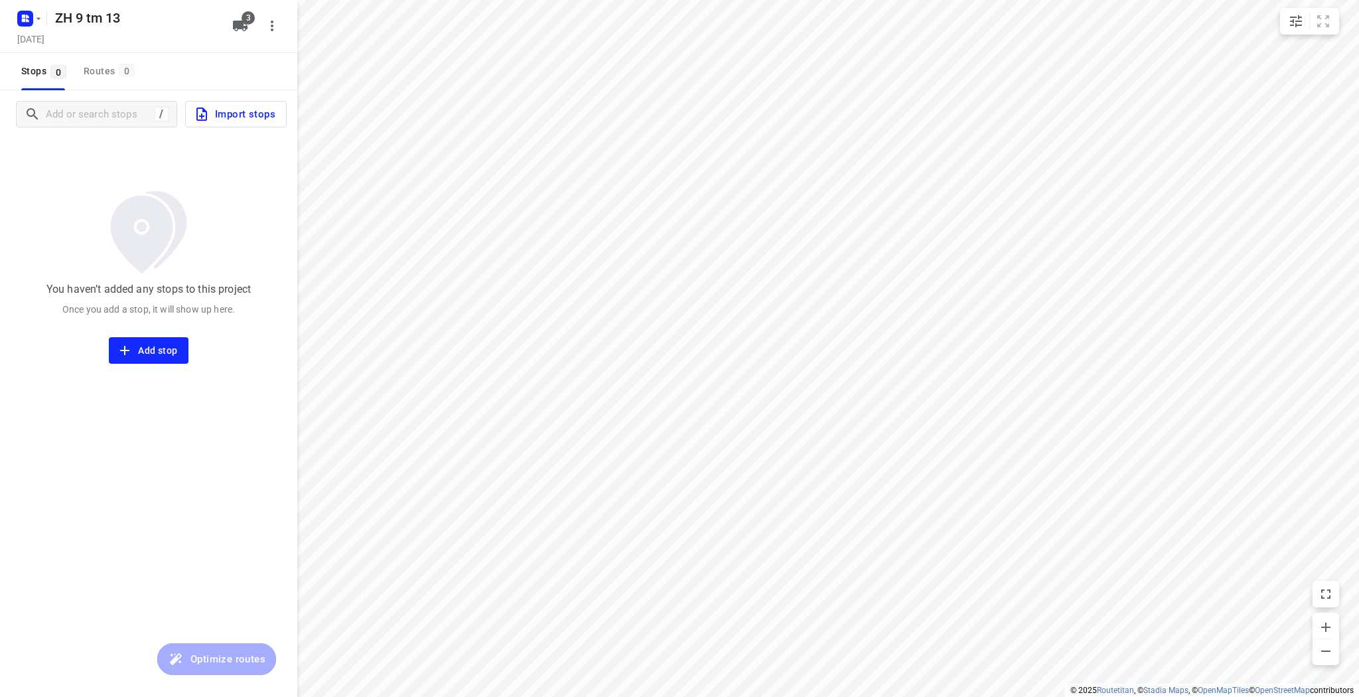
click at [246, 114] on span "Import stops" at bounding box center [235, 114] width 82 height 17
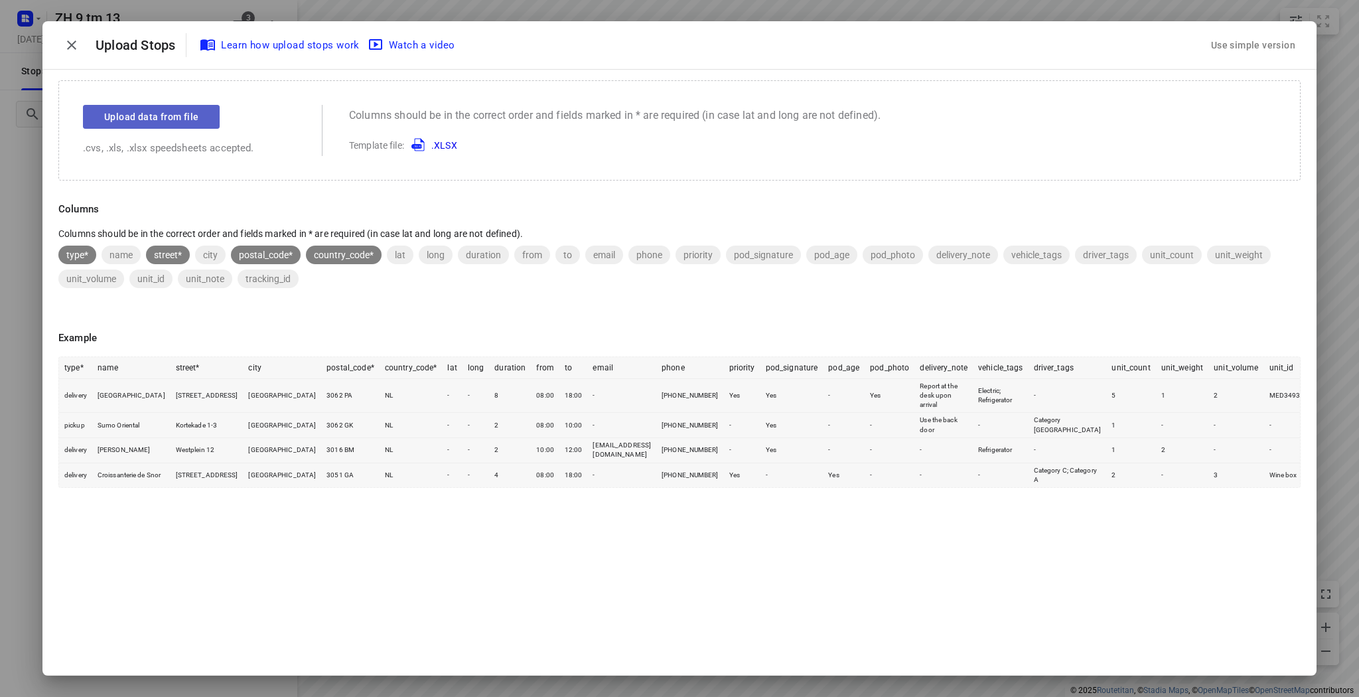
click at [124, 126] on button "Upload data from file" at bounding box center [151, 117] width 137 height 24
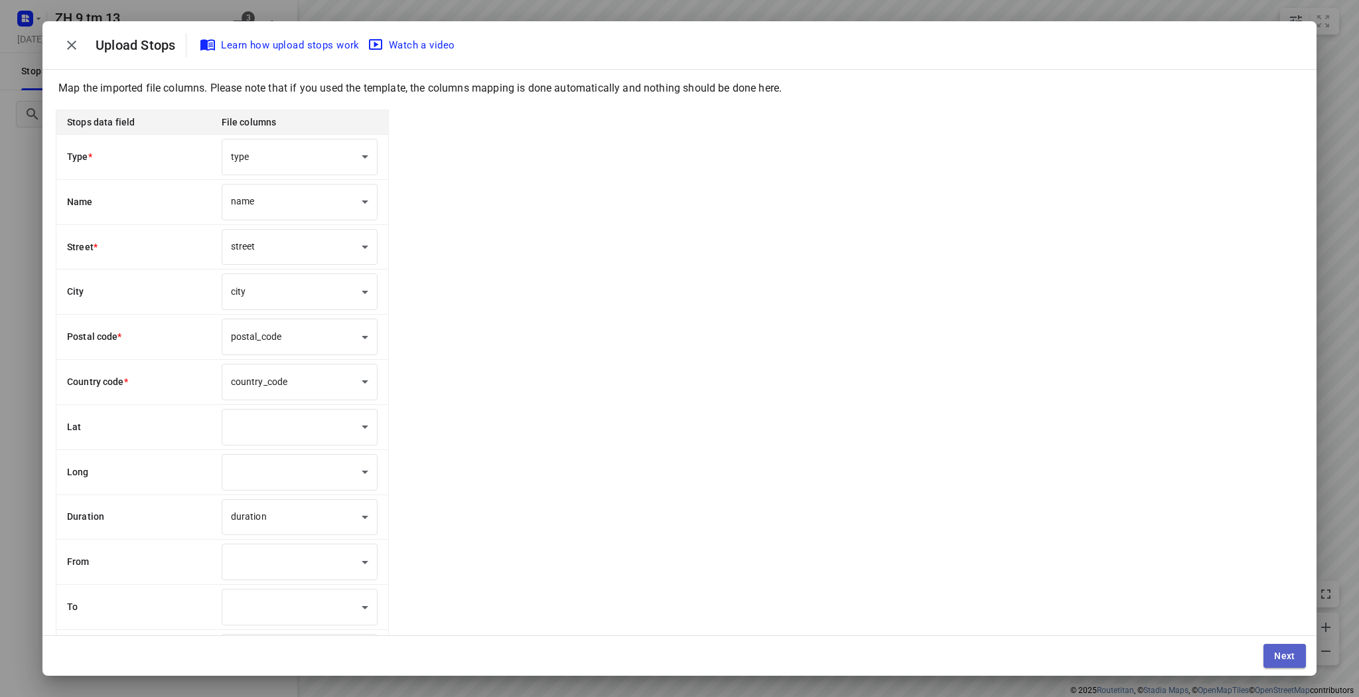
click at [1287, 657] on span "Next" at bounding box center [1284, 655] width 21 height 11
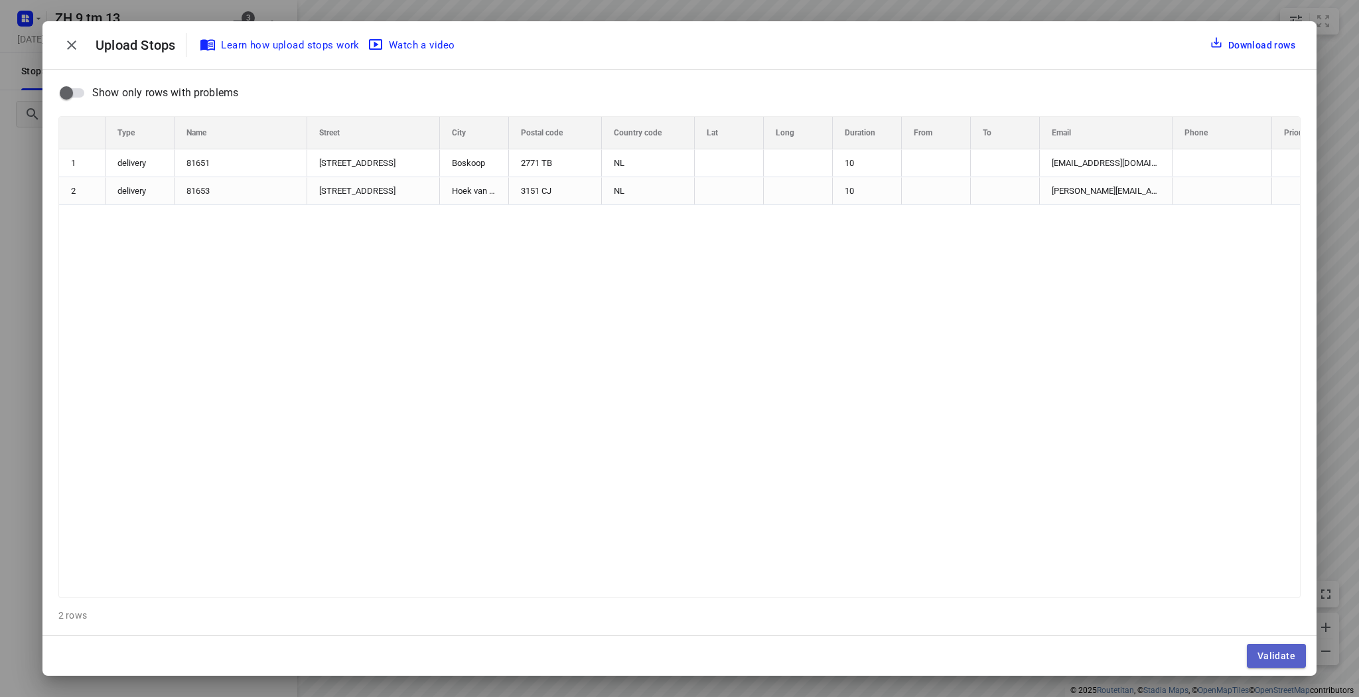
click at [1285, 654] on span "Validate" at bounding box center [1276, 655] width 38 height 11
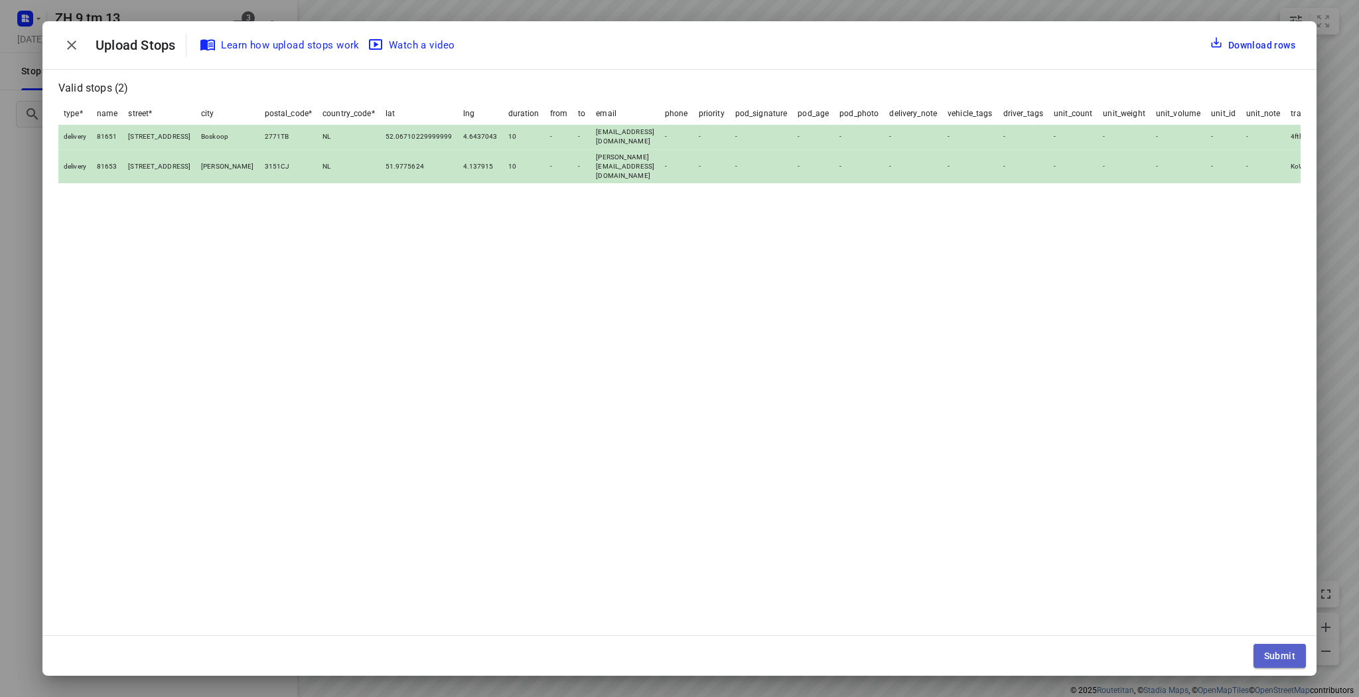
click at [1267, 662] on button "Submit" at bounding box center [1279, 656] width 52 height 24
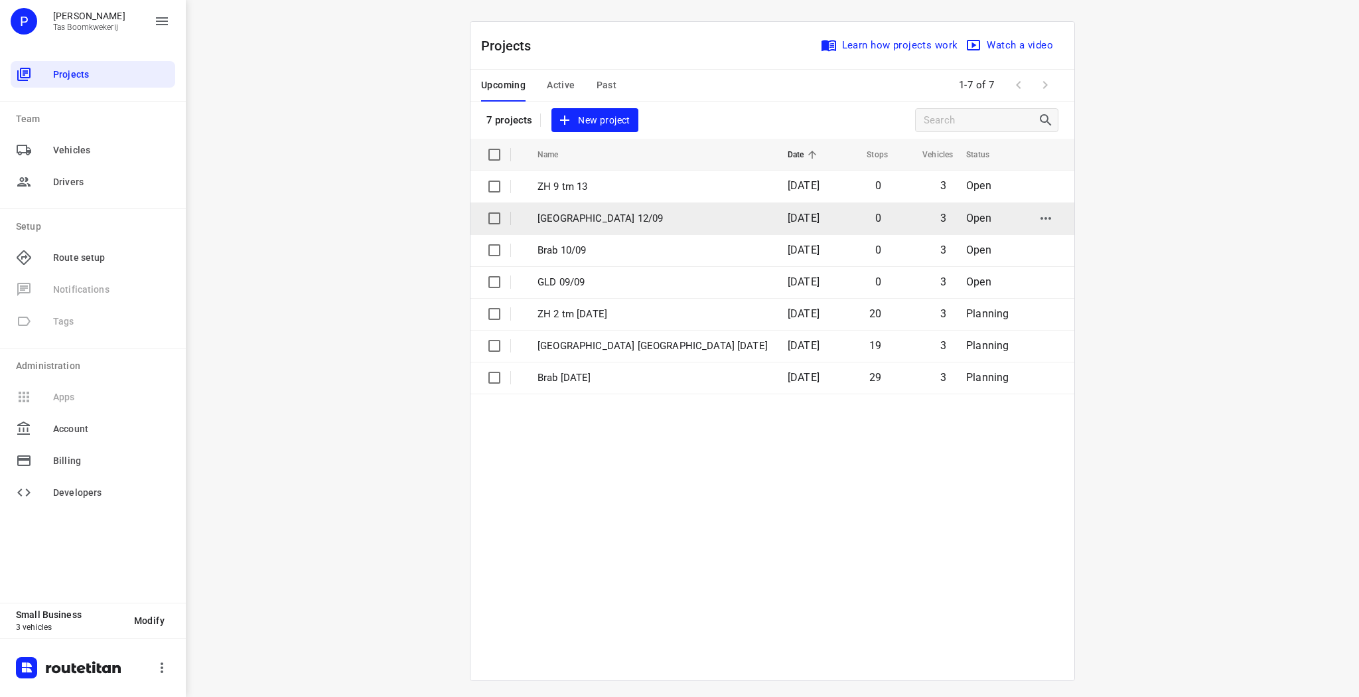
click at [568, 216] on p "[GEOGRAPHIC_DATA] 12/09" at bounding box center [652, 218] width 230 height 15
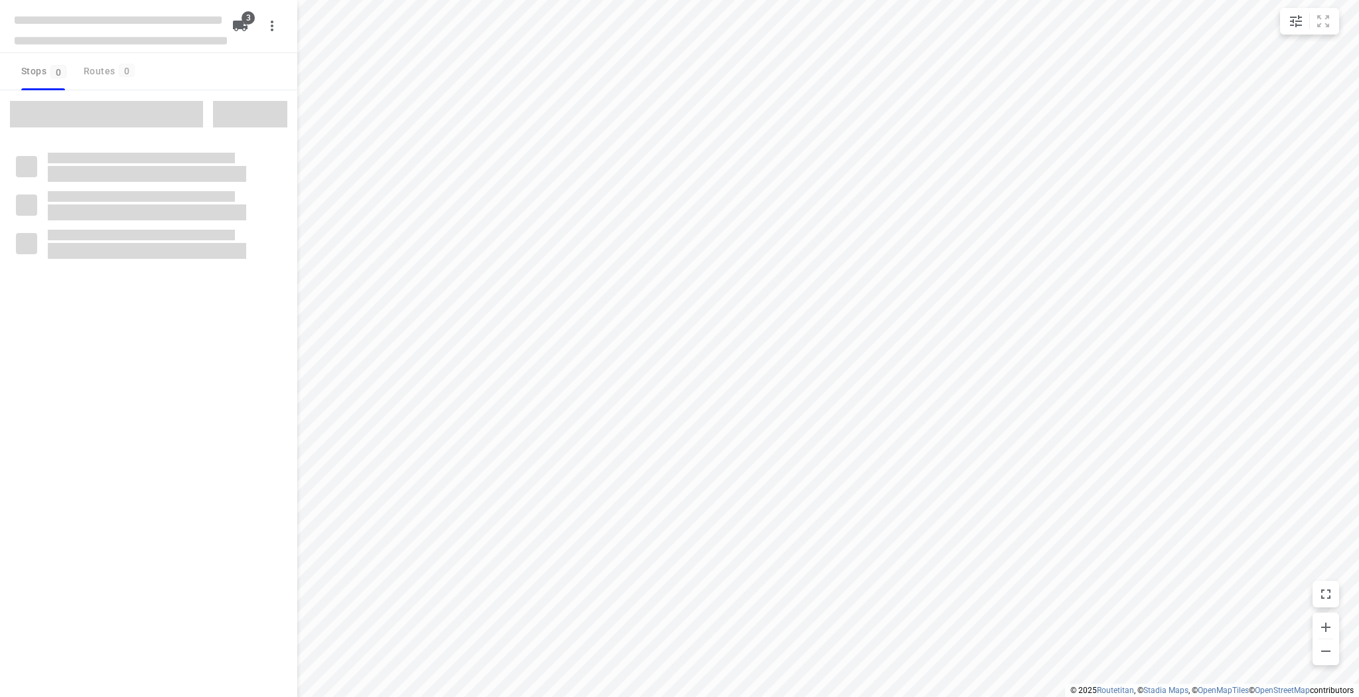
type input "distance"
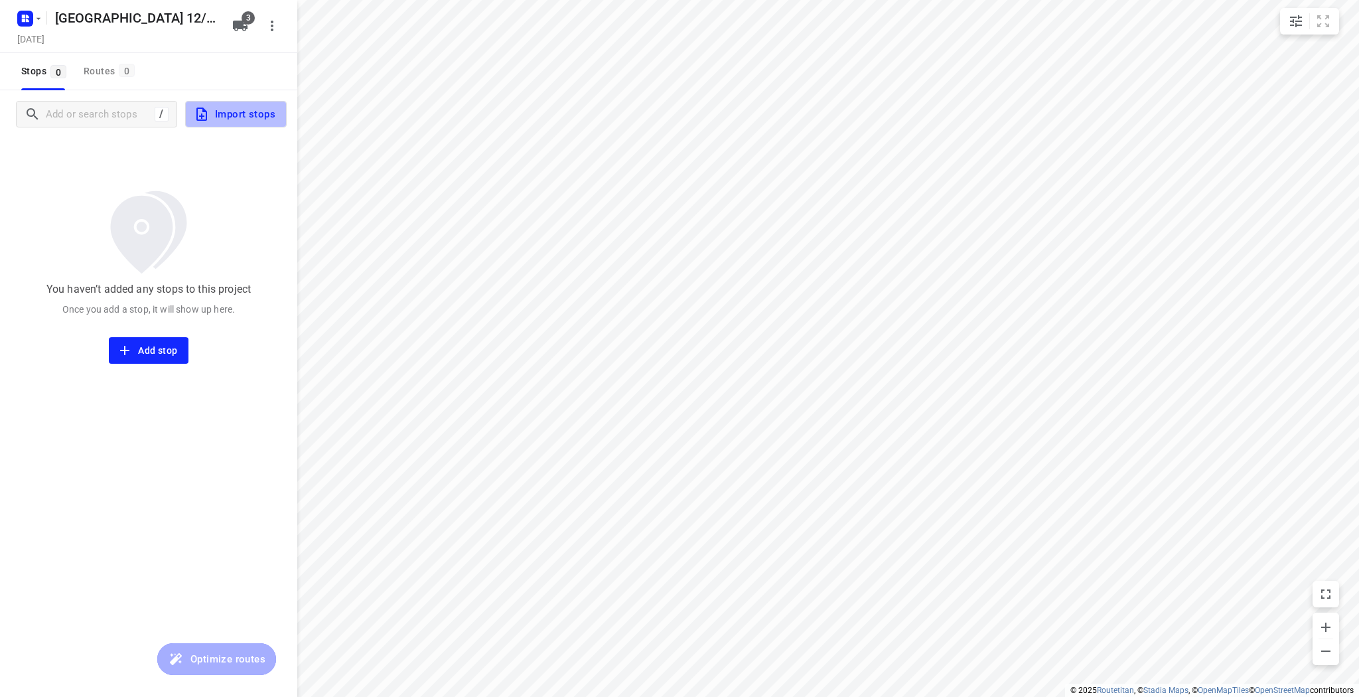
click at [233, 111] on span "Import stops" at bounding box center [235, 114] width 82 height 17
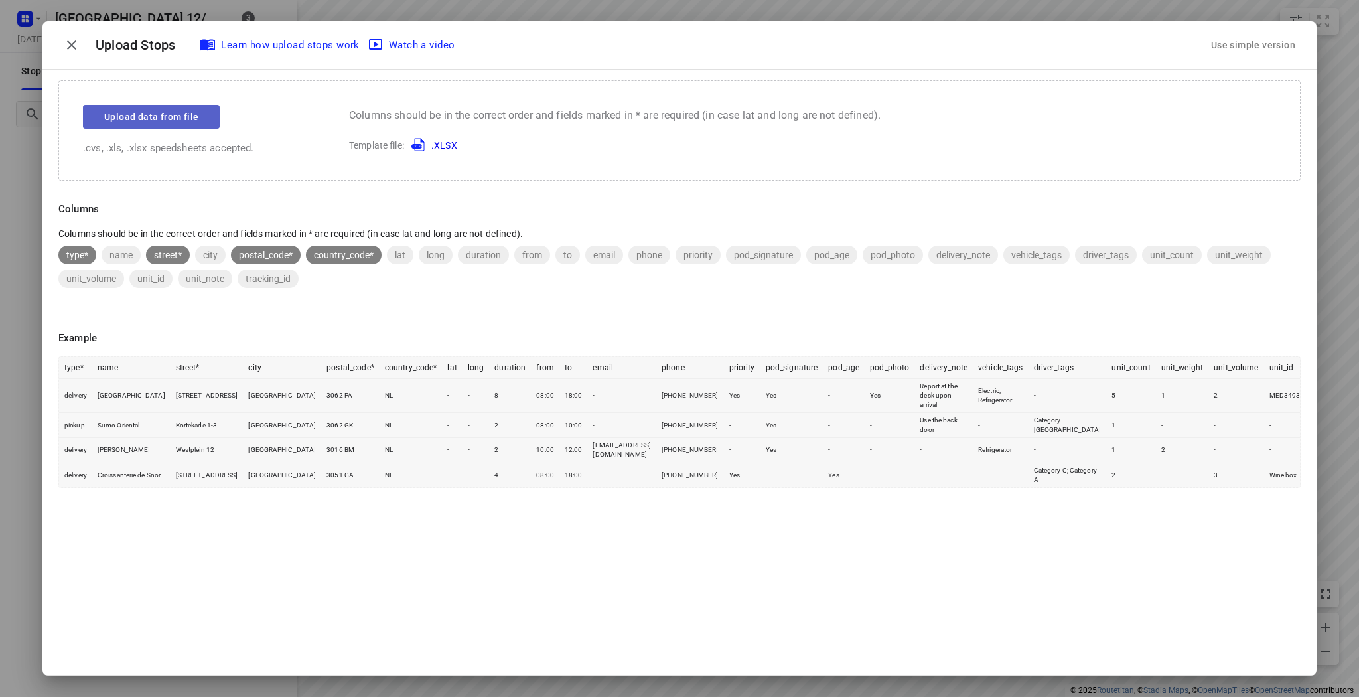
click at [158, 125] on button "Upload data from file" at bounding box center [151, 117] width 137 height 24
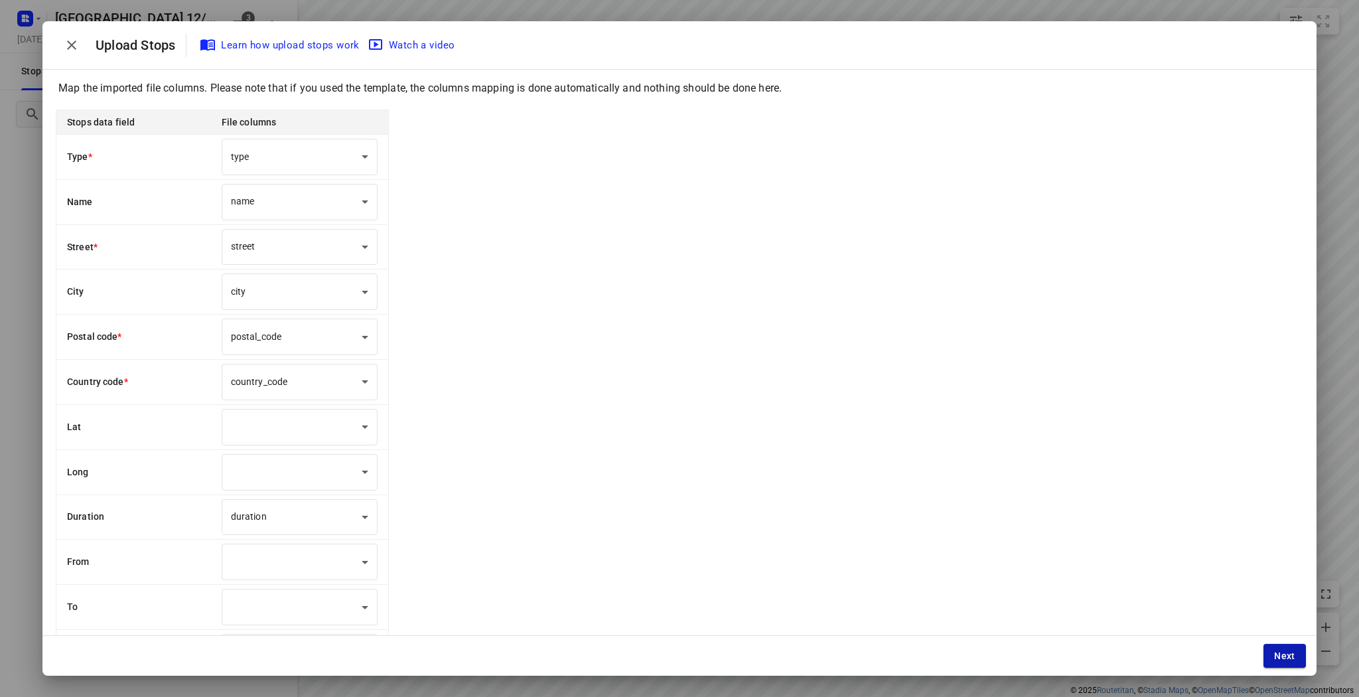
click at [1274, 655] on button "Next" at bounding box center [1284, 656] width 42 height 24
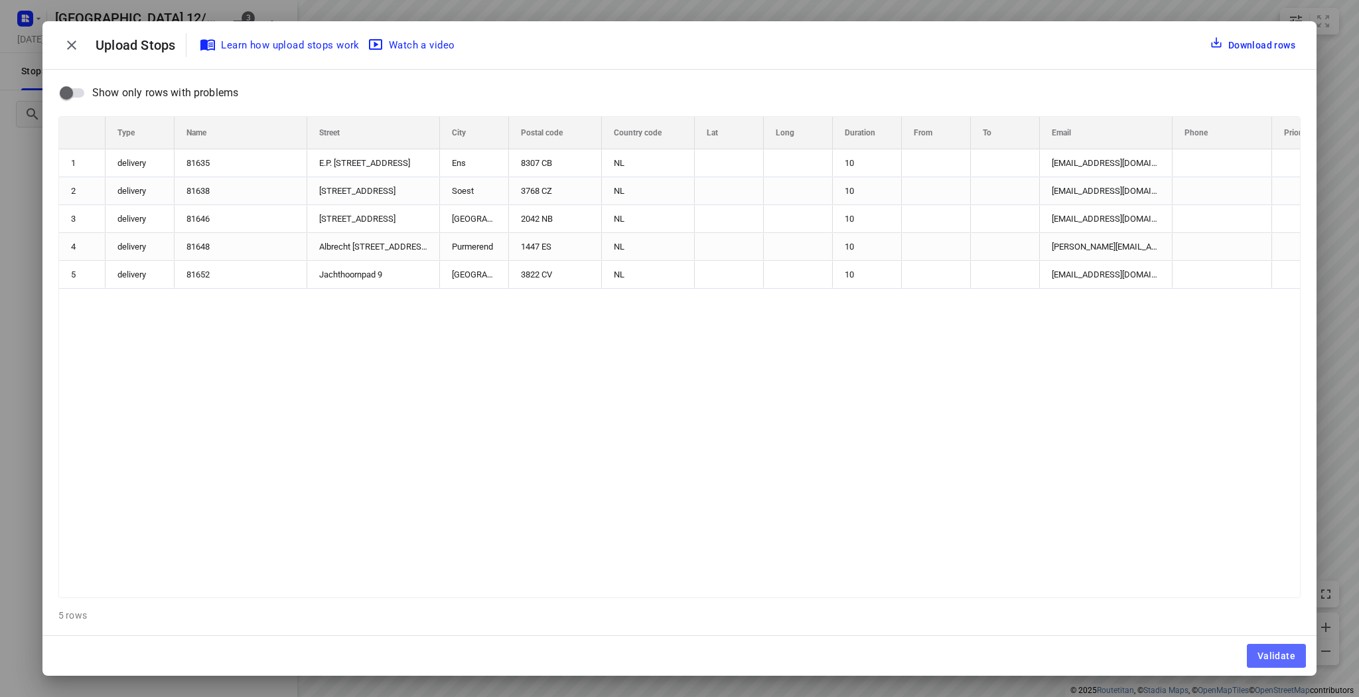
click at [1274, 655] on span "Validate" at bounding box center [1276, 655] width 38 height 11
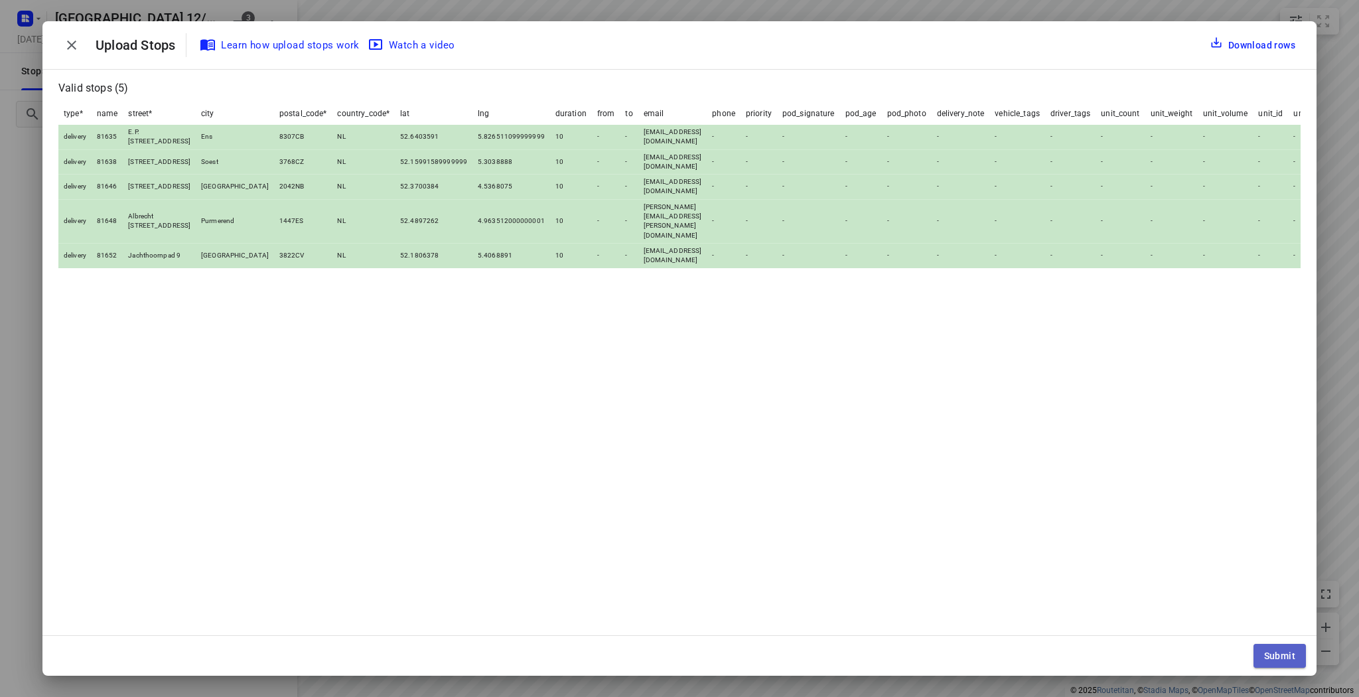
click at [1267, 651] on span "Submit" at bounding box center [1279, 655] width 31 height 11
